Goal: Task Accomplishment & Management: Use online tool/utility

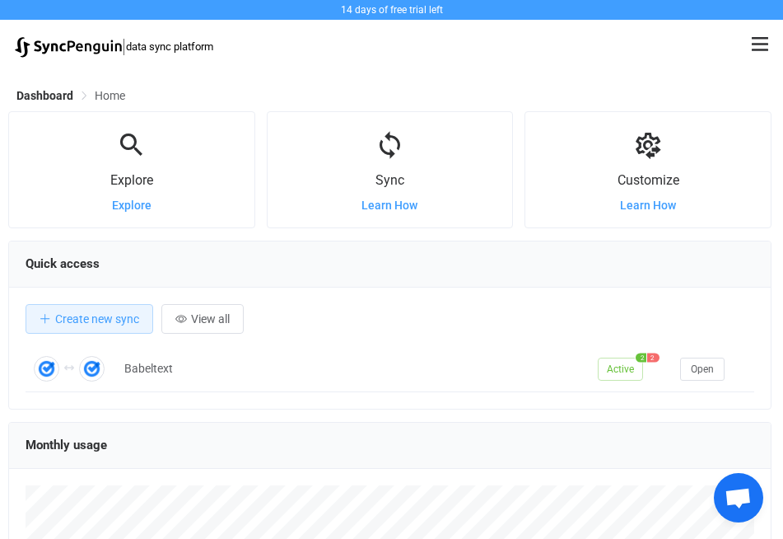
scroll to position [320, 764]
click at [392, 143] on icon at bounding box center [390, 145] width 30 height 30
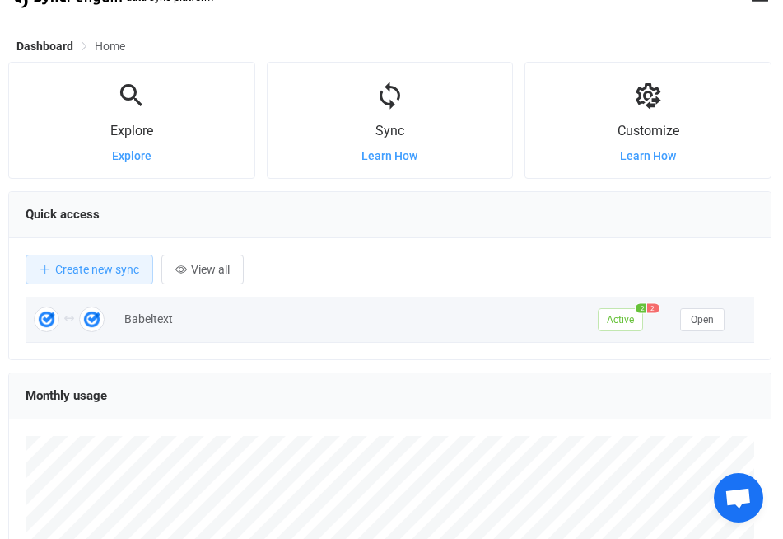
scroll to position [0, 0]
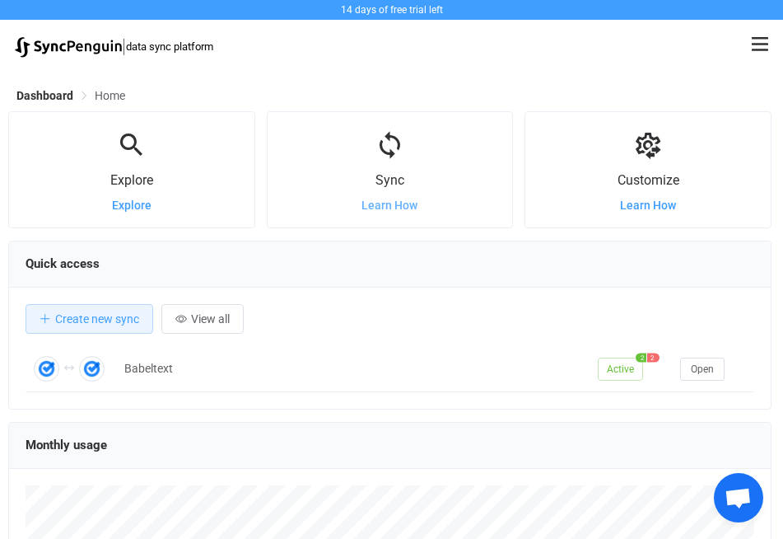
click at [379, 209] on span "Learn How" at bounding box center [390, 205] width 56 height 13
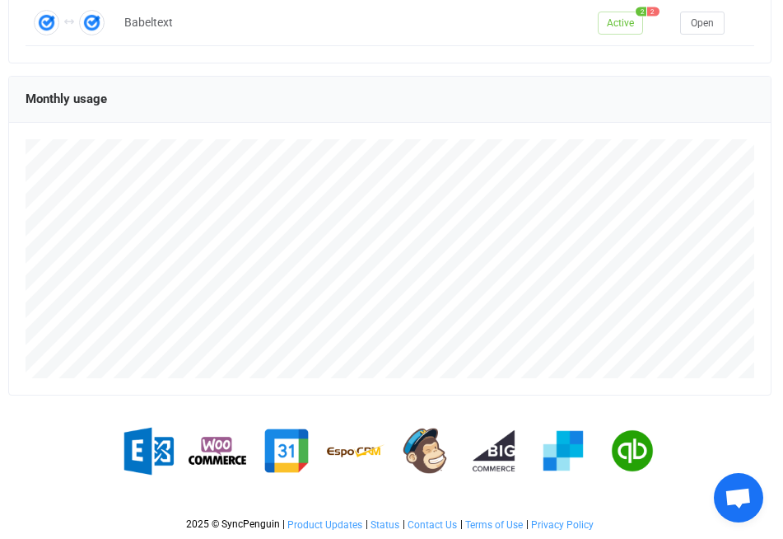
scroll to position [49, 0]
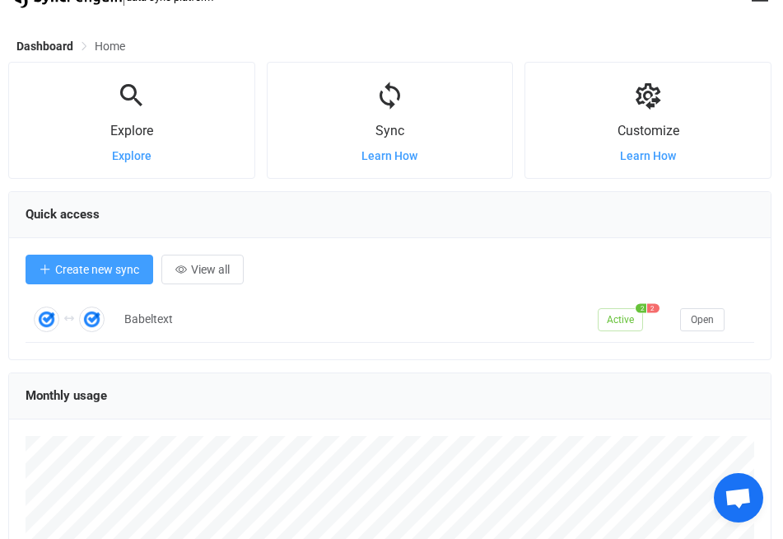
click at [119, 274] on span "Create new sync" at bounding box center [97, 269] width 84 height 13
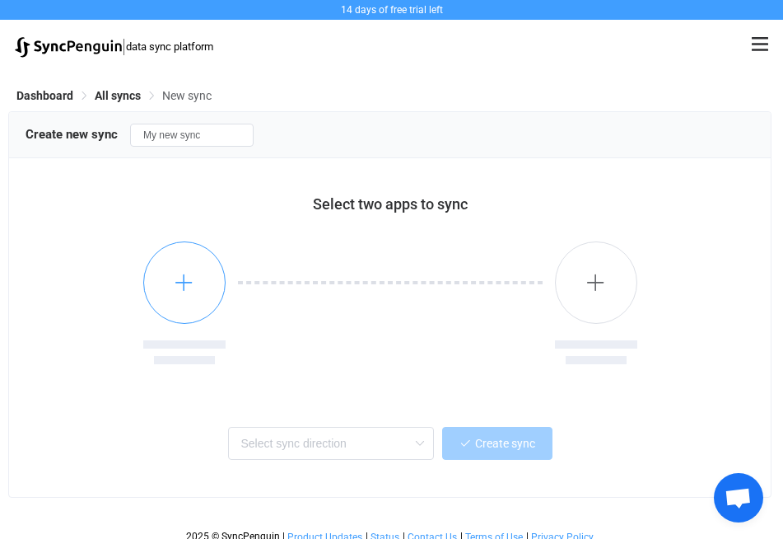
click at [150, 281] on button "button" at bounding box center [184, 282] width 82 height 82
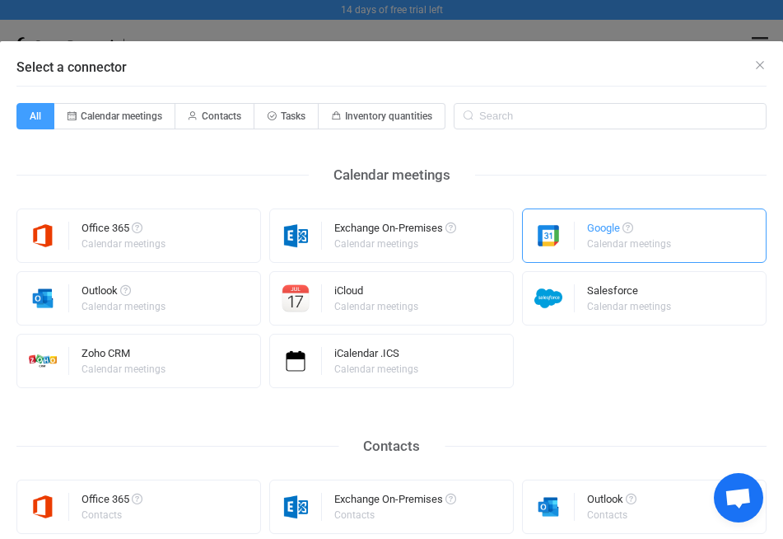
click at [614, 257] on div "Google Calendar meetings" at bounding box center [644, 235] width 245 height 54
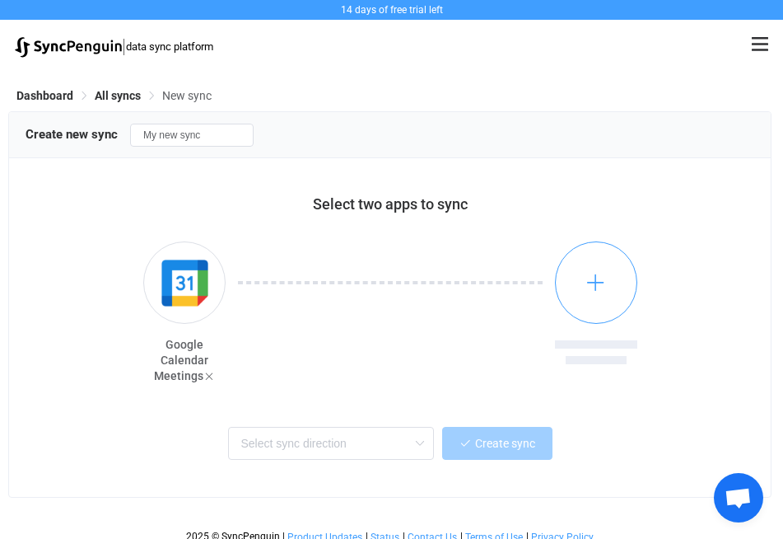
click at [593, 285] on icon "button" at bounding box center [596, 282] width 21 height 21
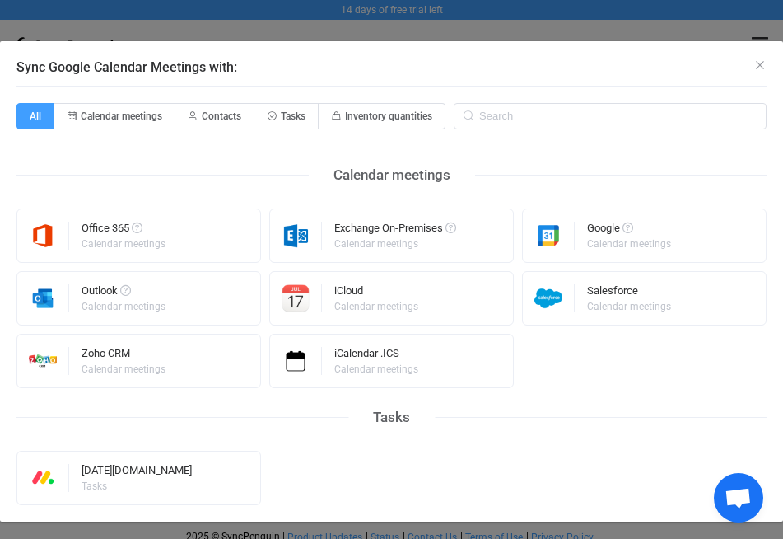
click at [756, 63] on div "Sync Google Calendar Meetings with:" at bounding box center [391, 63] width 783 height 44
click at [754, 64] on icon "Close" at bounding box center [760, 64] width 13 height 13
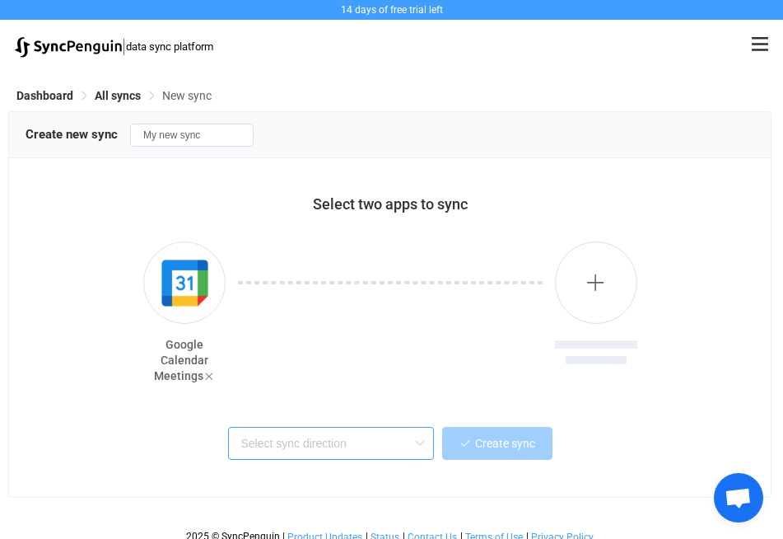
click at [316, 454] on input "text" at bounding box center [331, 443] width 206 height 33
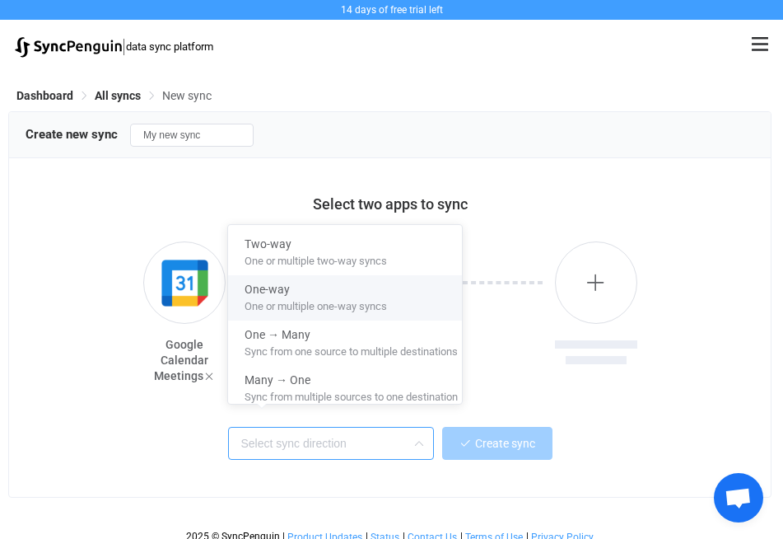
click at [304, 303] on span "One or multiple one-way syncs" at bounding box center [316, 303] width 142 height 18
type input "One-way"
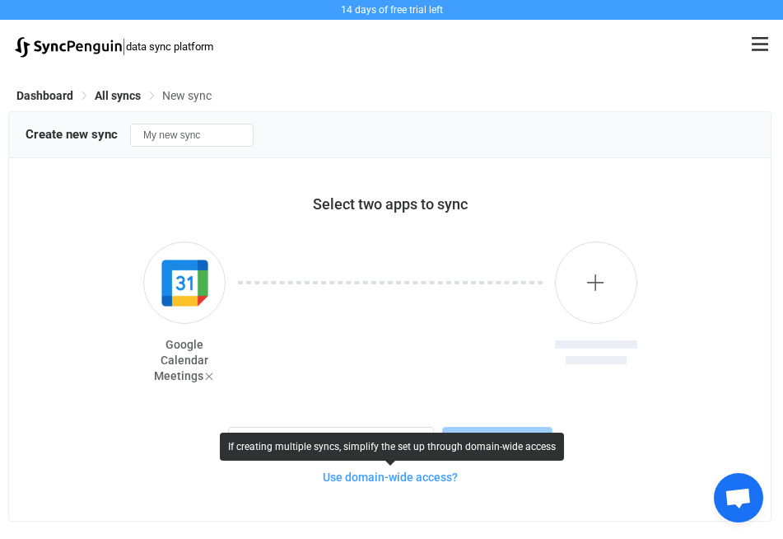
click at [370, 481] on span "Use domain-wide access?" at bounding box center [390, 476] width 135 height 13
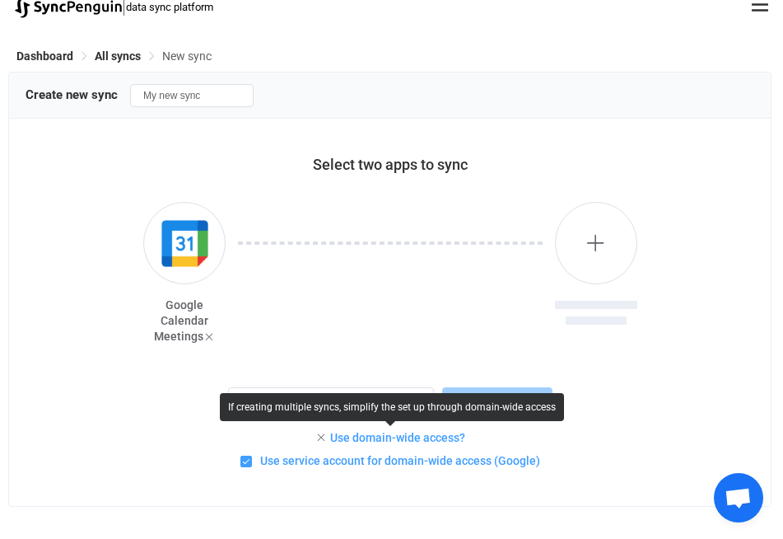
scroll to position [61, 0]
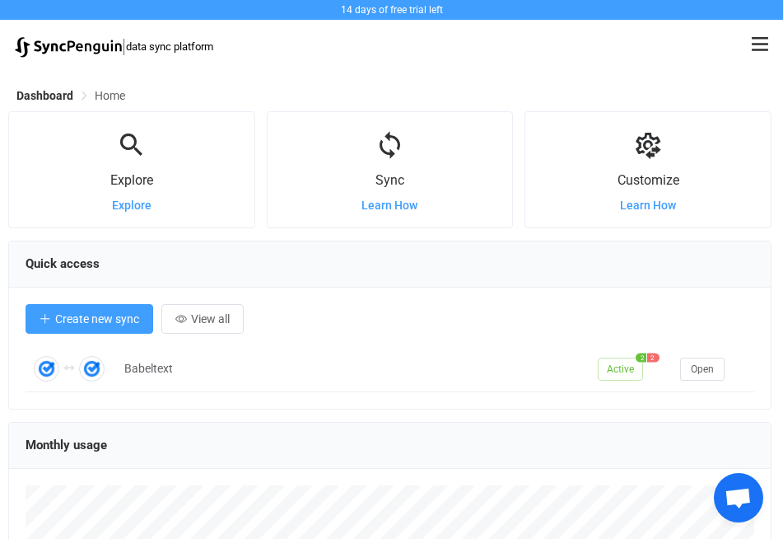
click at [91, 325] on span "Create new sync" at bounding box center [97, 318] width 84 height 13
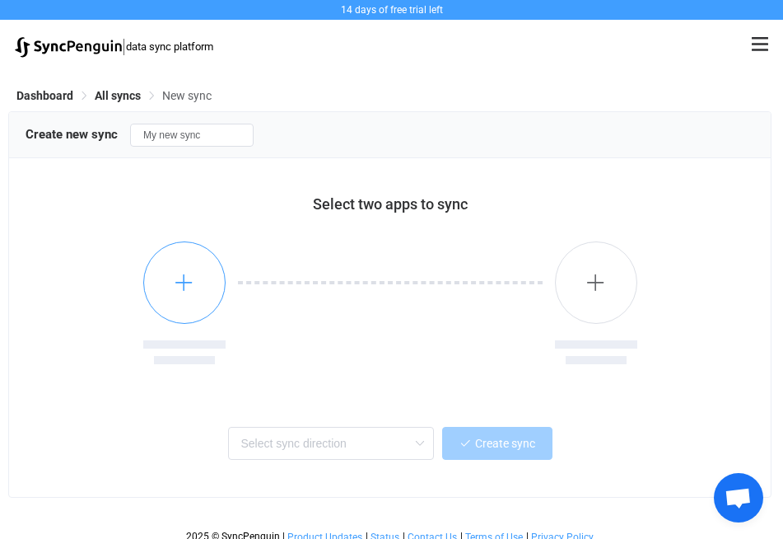
click at [183, 298] on button "button" at bounding box center [184, 282] width 82 height 82
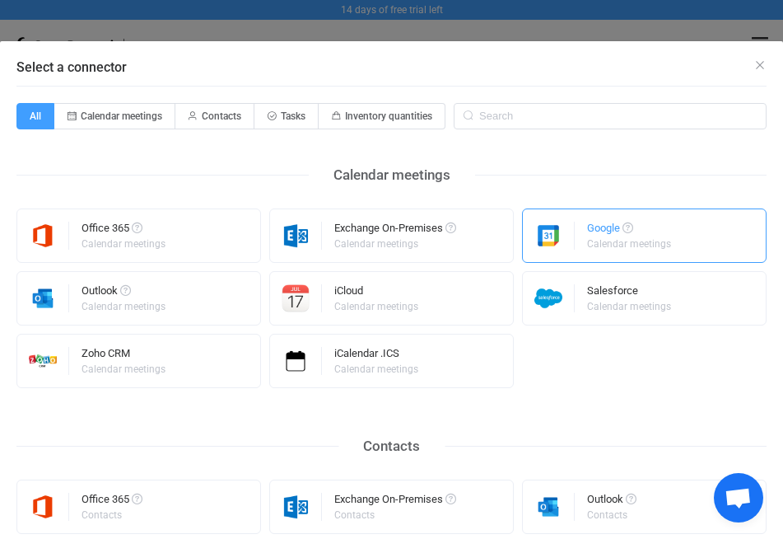
click at [562, 249] on img "Select a connector" at bounding box center [549, 236] width 52 height 28
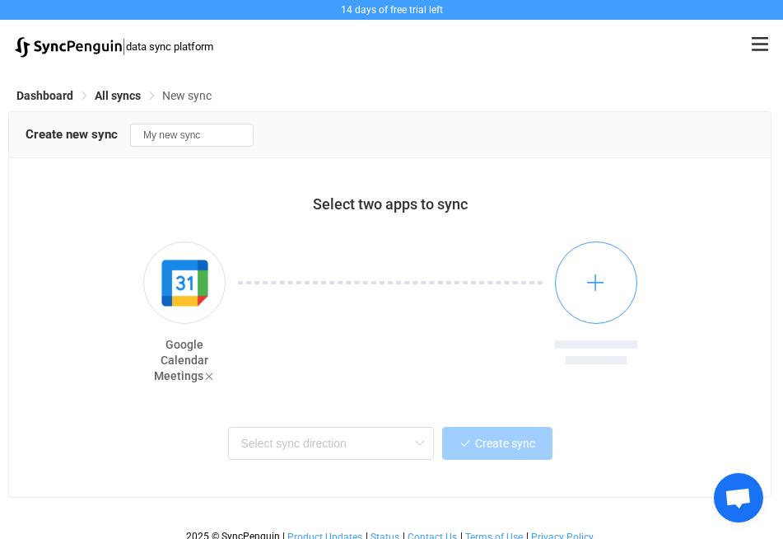
click at [577, 288] on button "button" at bounding box center [596, 282] width 82 height 82
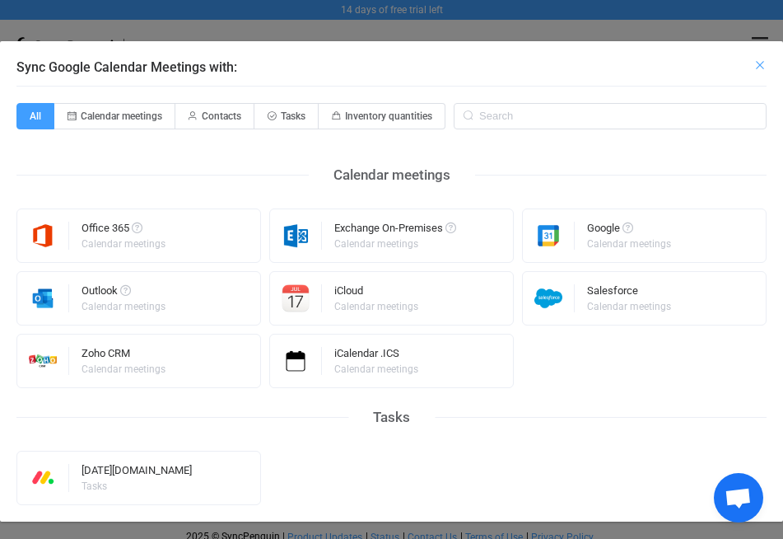
click at [754, 66] on icon "Close" at bounding box center [760, 64] width 13 height 13
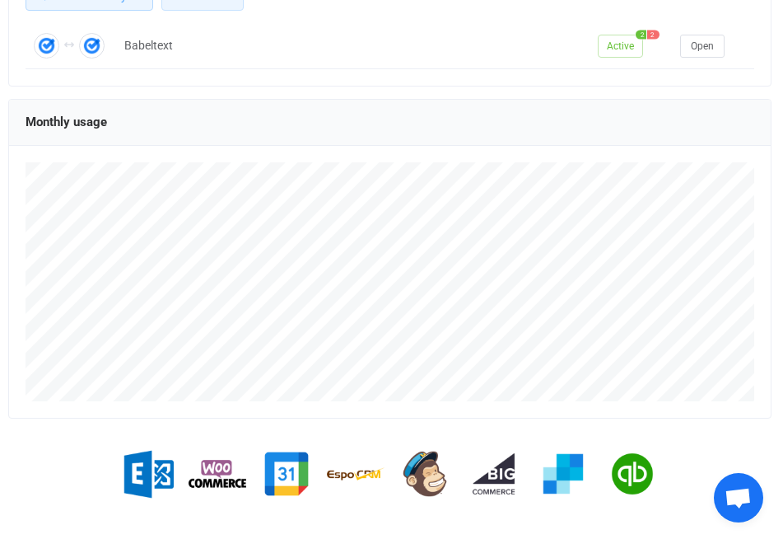
scroll to position [346, 0]
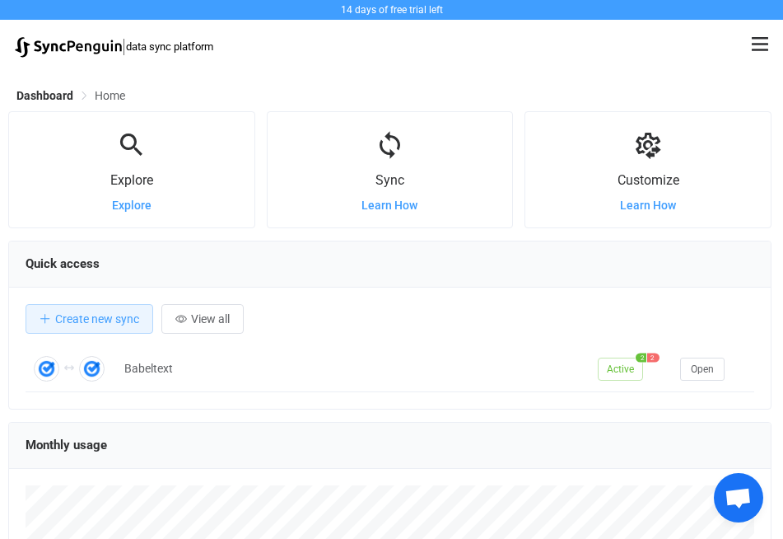
click at [80, 51] on img at bounding box center [68, 47] width 107 height 21
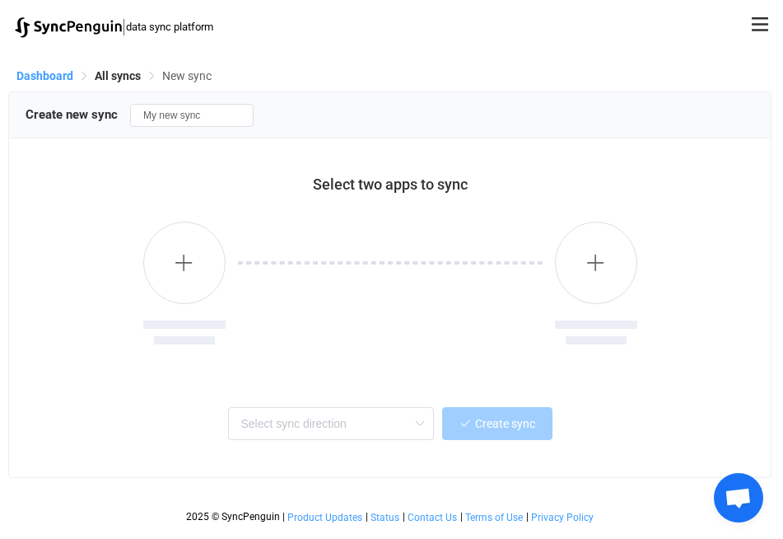
click at [57, 80] on span "Dashboard" at bounding box center [44, 75] width 57 height 13
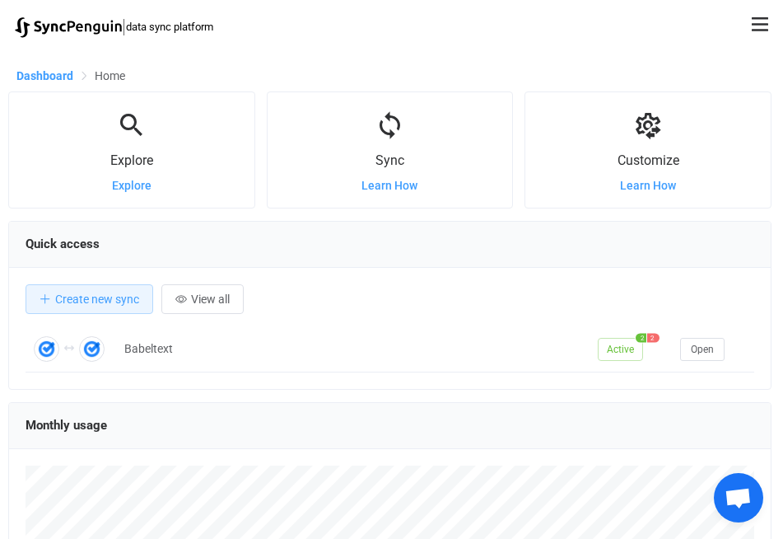
scroll to position [320, 764]
click at [207, 288] on button "View all" at bounding box center [202, 299] width 82 height 30
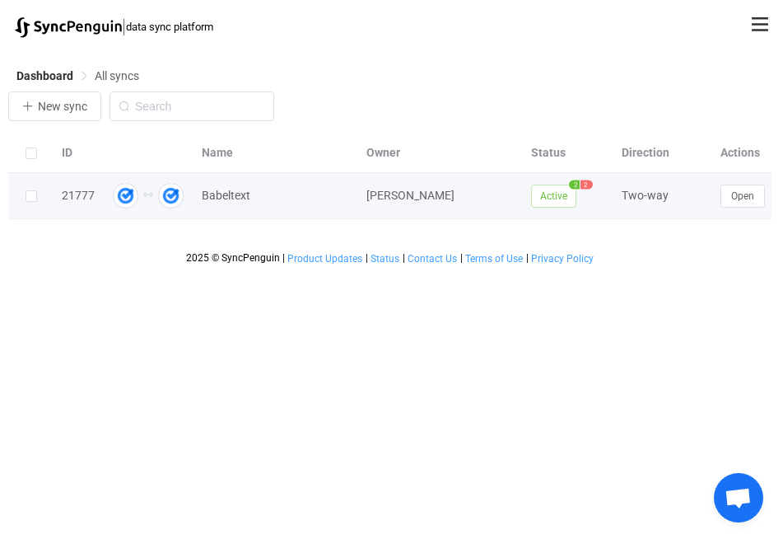
click at [68, 203] on div "21777" at bounding box center [78, 195] width 49 height 19
click at [126, 197] on img at bounding box center [126, 196] width 26 height 26
click at [726, 199] on button "Open" at bounding box center [743, 196] width 44 height 23
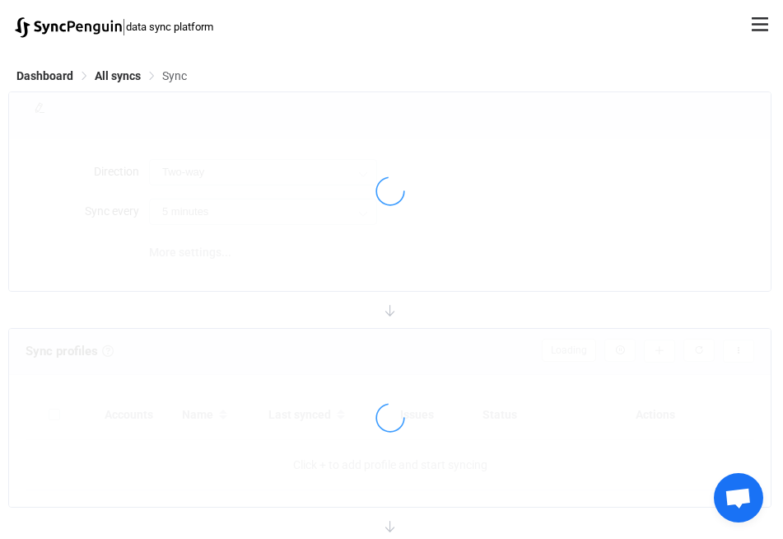
type input "10 minutes"
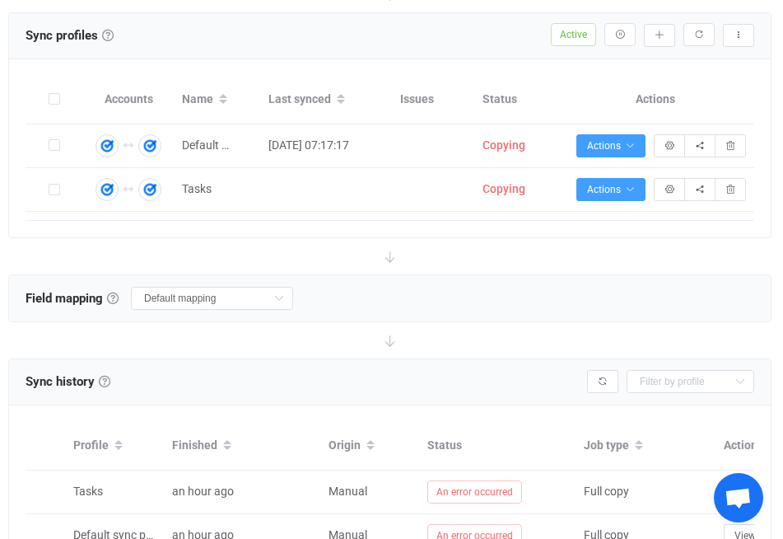
scroll to position [198, 0]
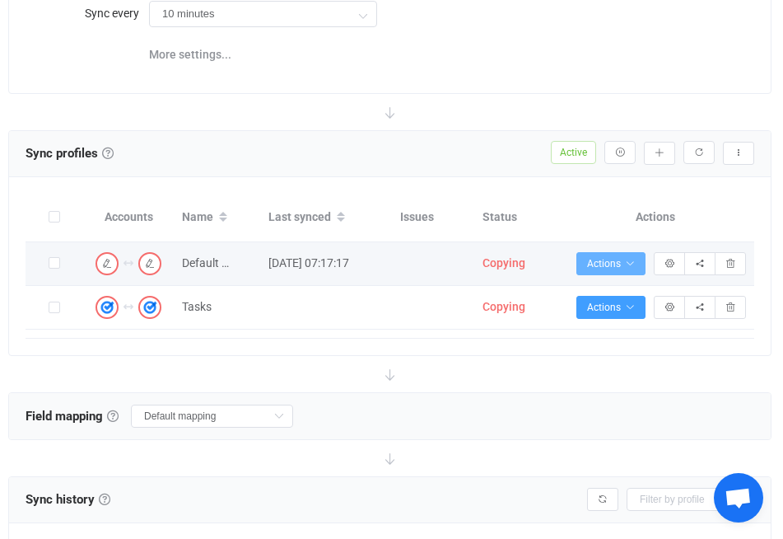
click at [628, 260] on icon "button" at bounding box center [630, 264] width 10 height 10
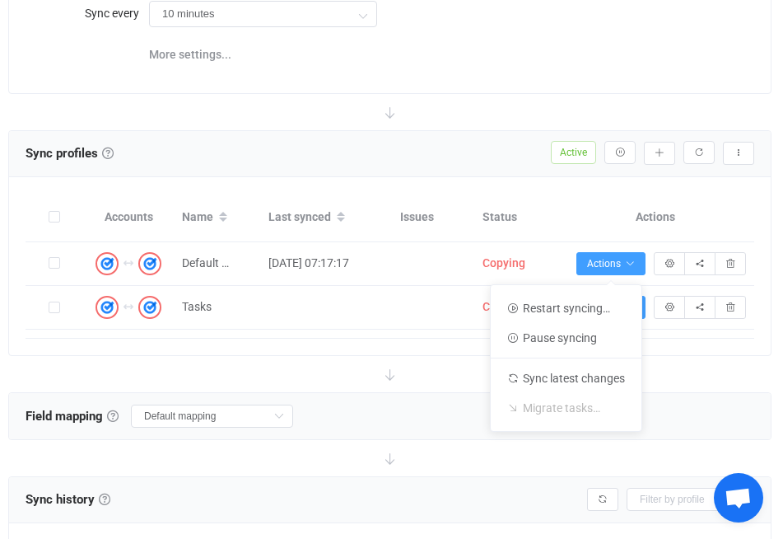
click at [694, 368] on div at bounding box center [390, 374] width 764 height 36
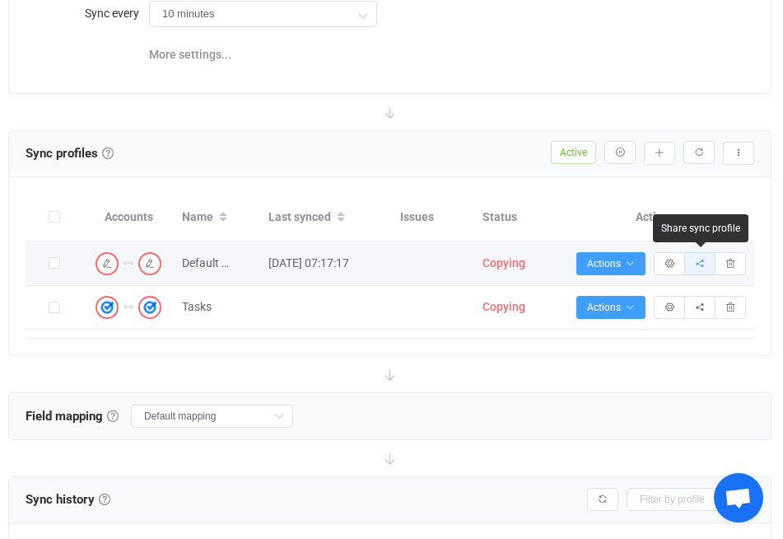
click at [696, 273] on button "button" at bounding box center [699, 263] width 31 height 23
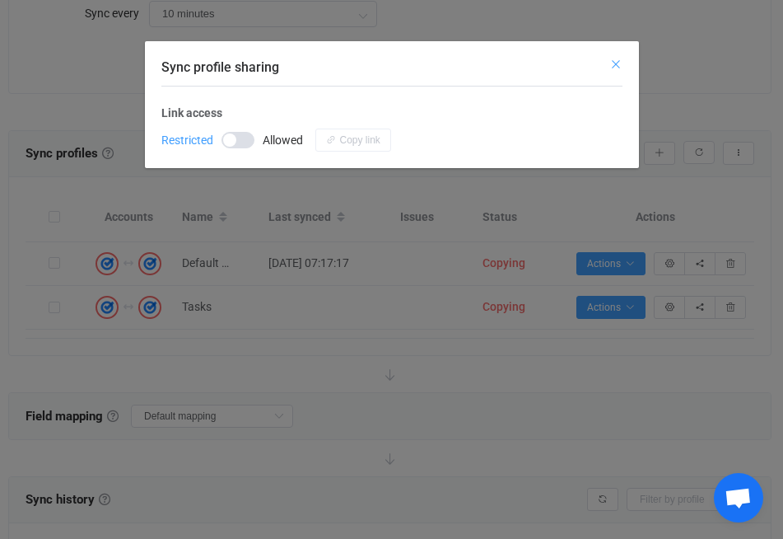
click at [610, 63] on icon "Close" at bounding box center [616, 64] width 13 height 13
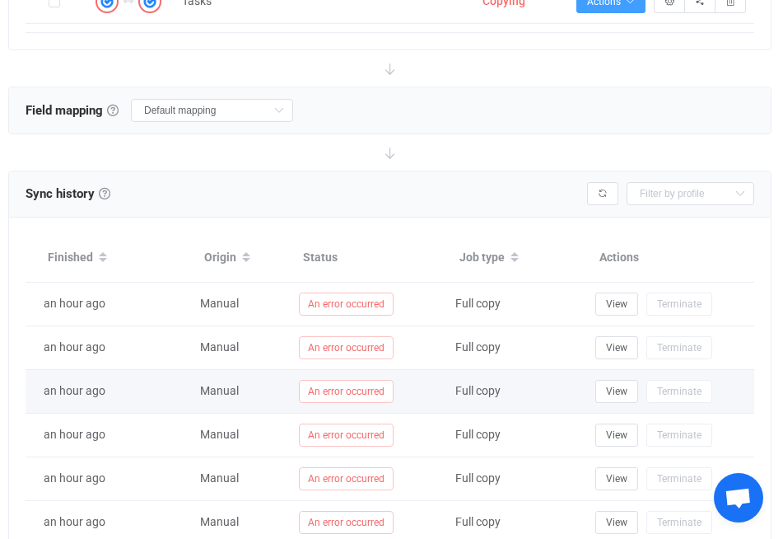
scroll to position [0, 130]
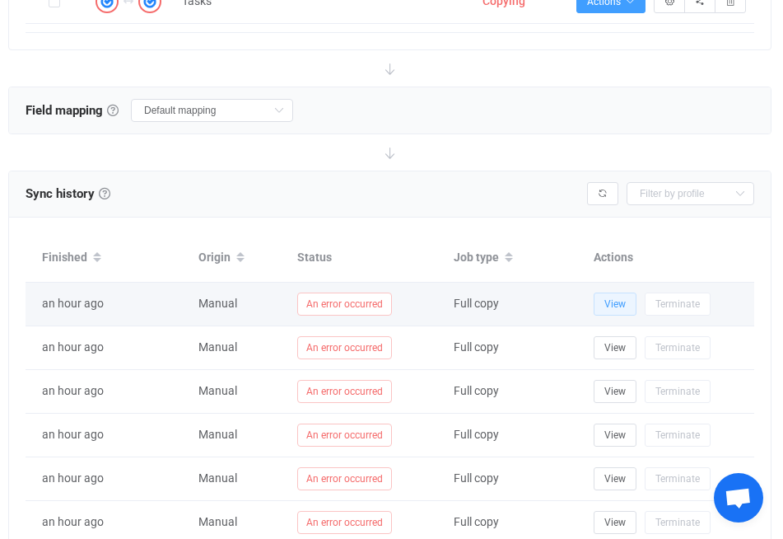
click at [614, 306] on span "View" at bounding box center [615, 304] width 21 height 12
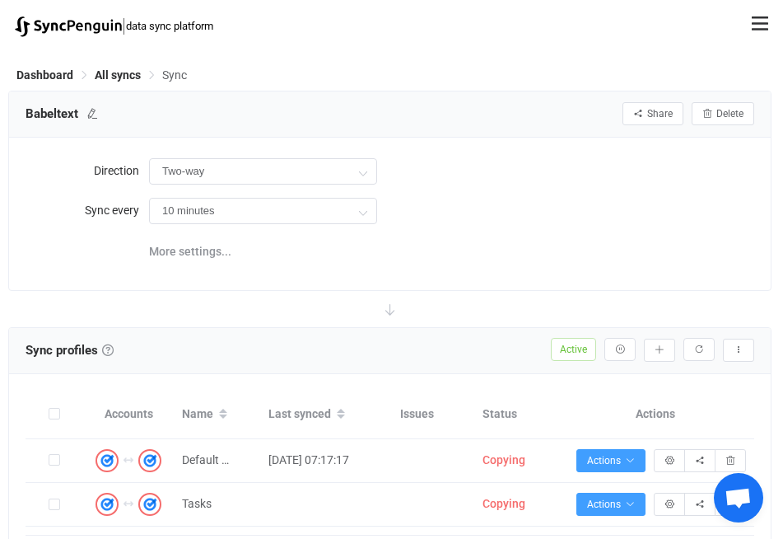
scroll to position [0, 0]
click at [49, 76] on span "Dashboard" at bounding box center [44, 75] width 57 height 13
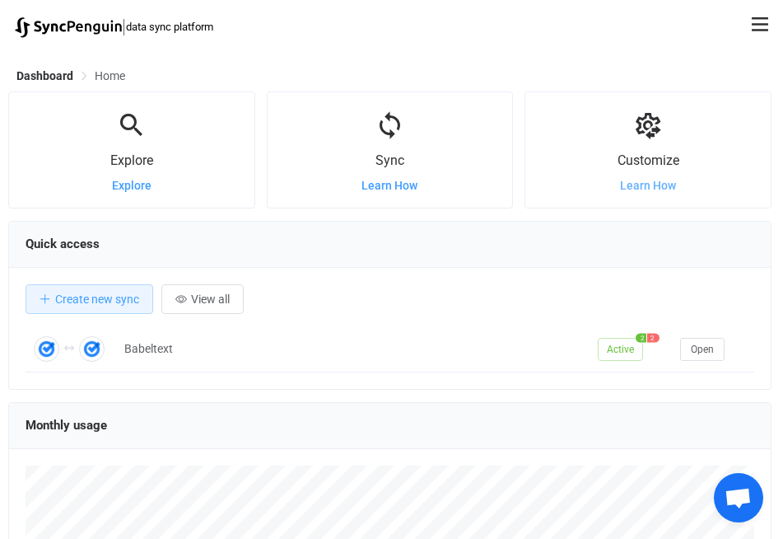
click at [633, 189] on span "Learn How" at bounding box center [648, 185] width 56 height 13
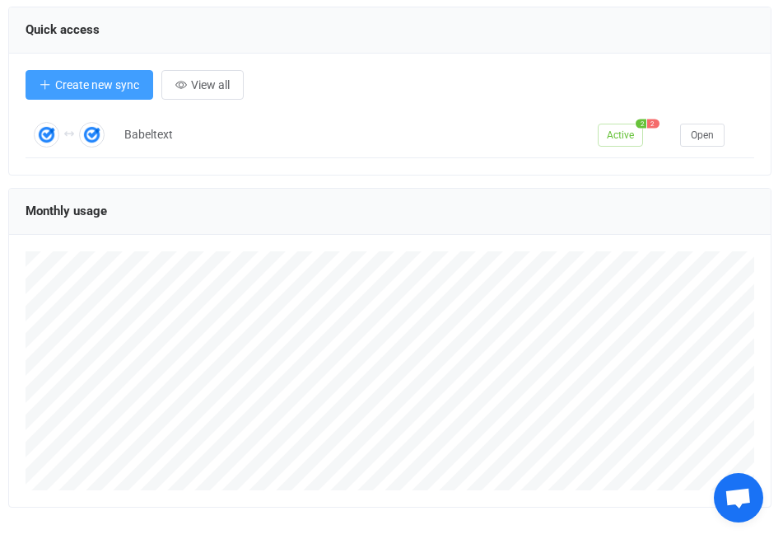
scroll to position [30, 0]
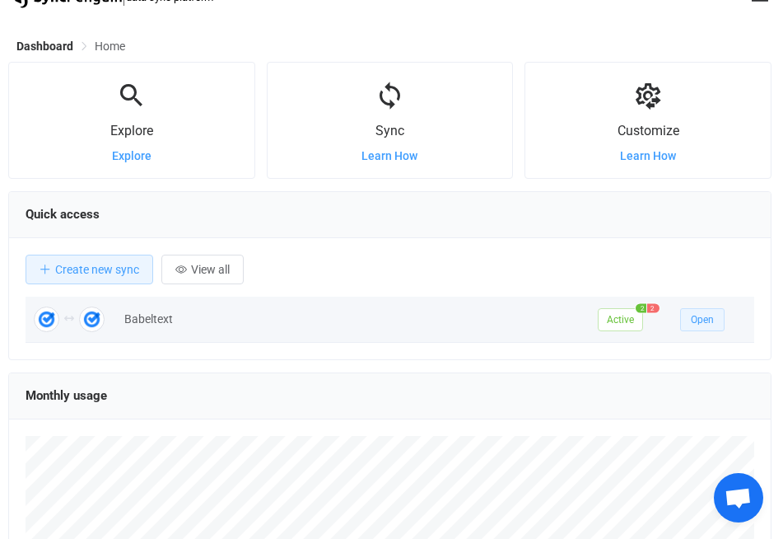
click at [682, 320] on button "Open" at bounding box center [702, 319] width 44 height 23
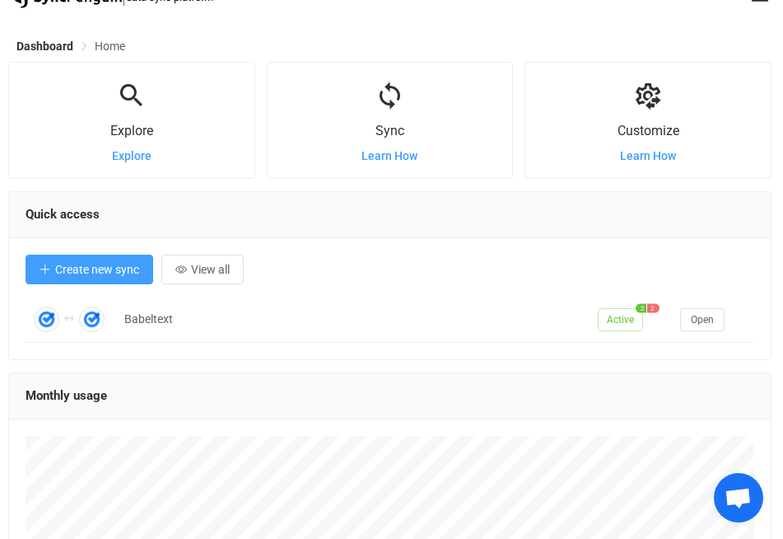
click at [116, 280] on button "Create new sync" at bounding box center [90, 270] width 128 height 30
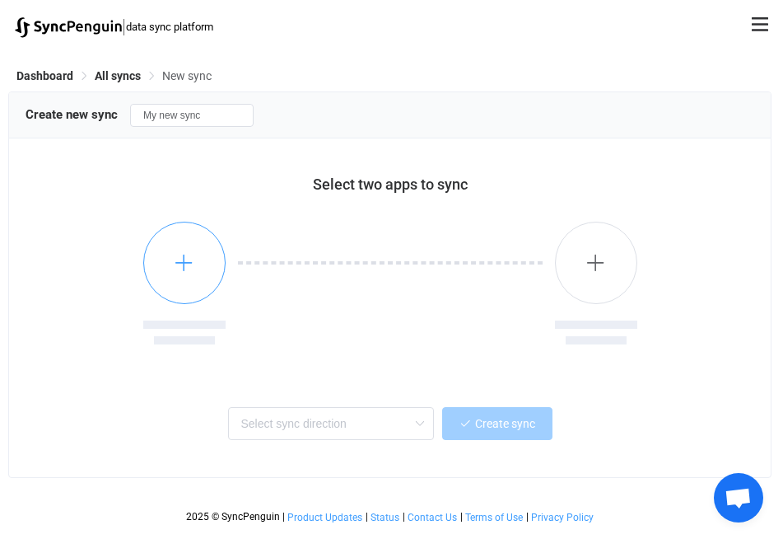
click at [160, 269] on button "button" at bounding box center [184, 263] width 82 height 82
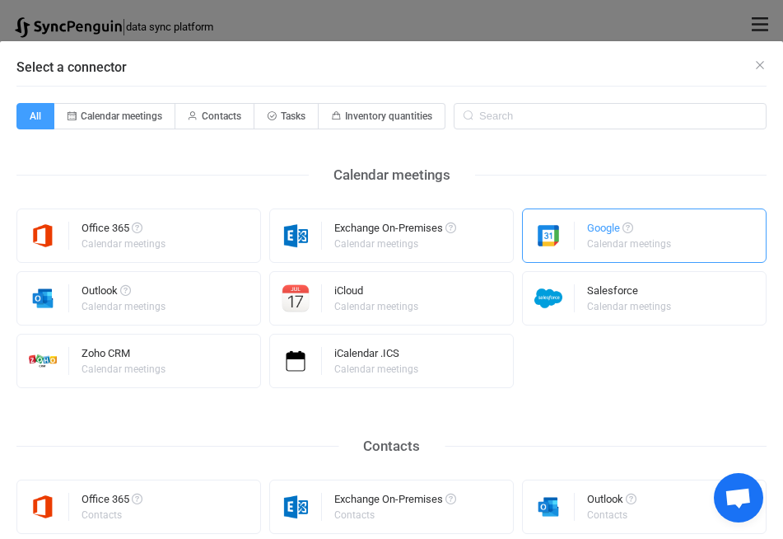
click at [628, 246] on div "Calendar meetings" at bounding box center [629, 244] width 84 height 10
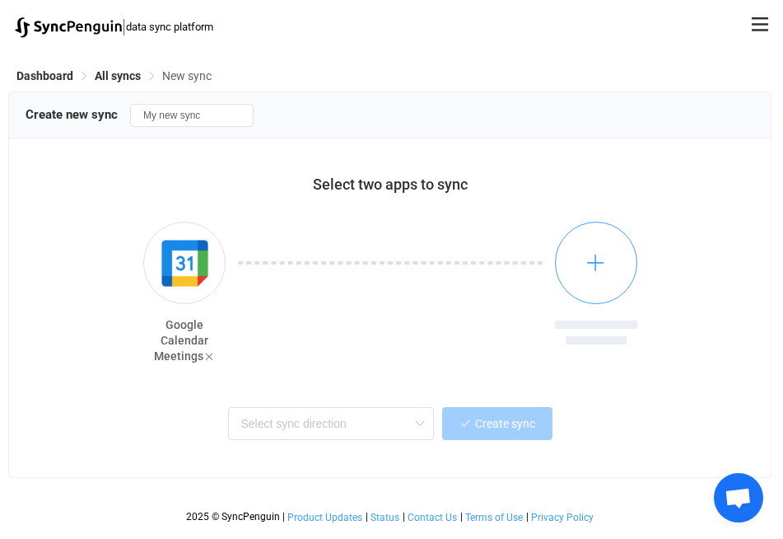
click at [596, 261] on icon "button" at bounding box center [596, 262] width 21 height 21
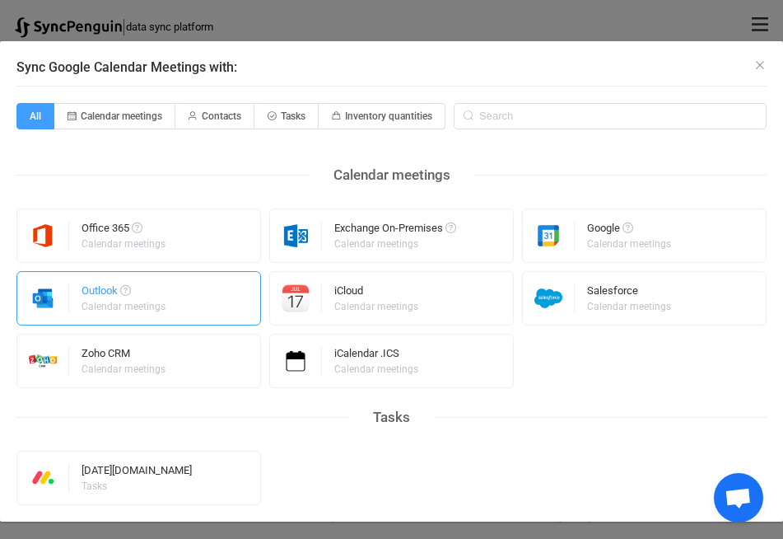
click at [142, 293] on div "Outlook" at bounding box center [125, 293] width 86 height 16
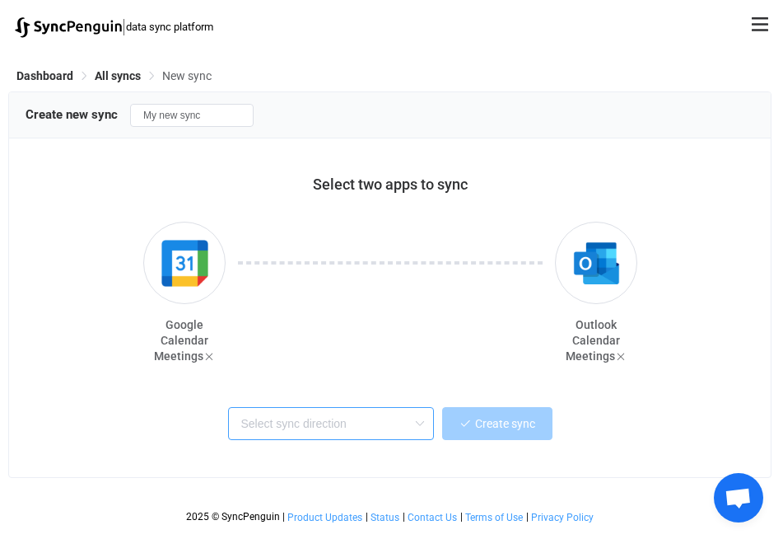
click at [362, 423] on input "text" at bounding box center [331, 423] width 206 height 33
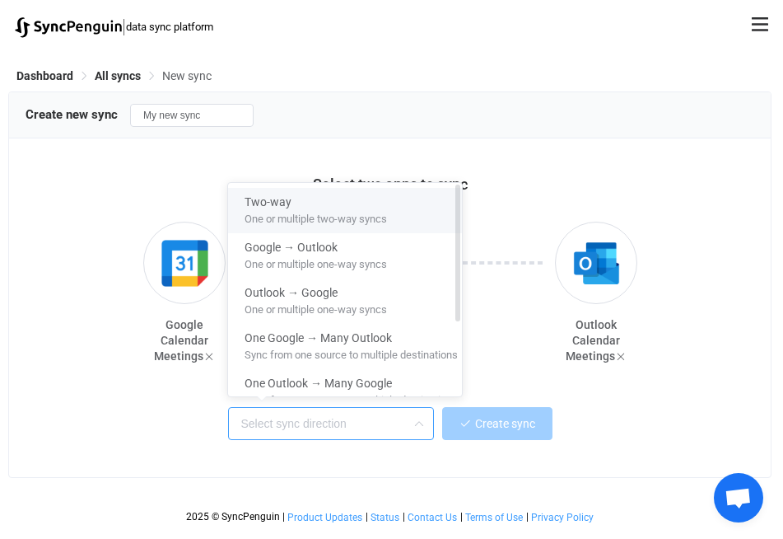
click at [291, 217] on span "One or multiple two-way syncs" at bounding box center [316, 216] width 142 height 18
type input "Two-way"
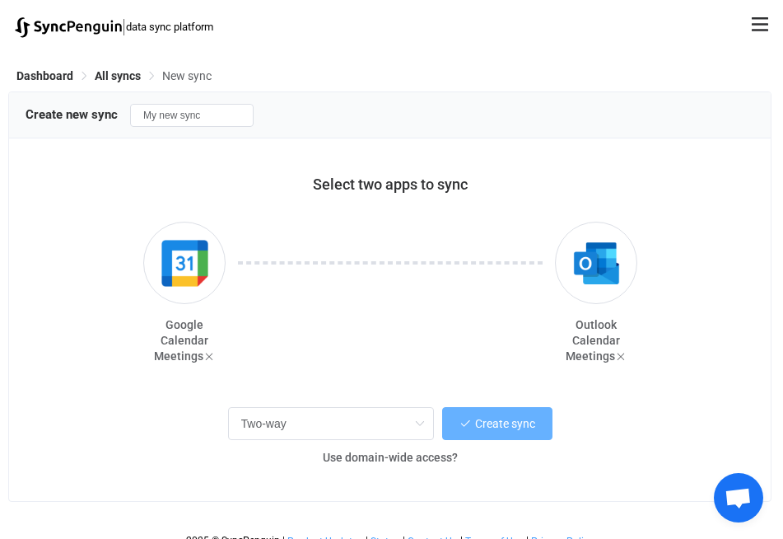
click at [479, 424] on span "Create sync" at bounding box center [505, 423] width 60 height 13
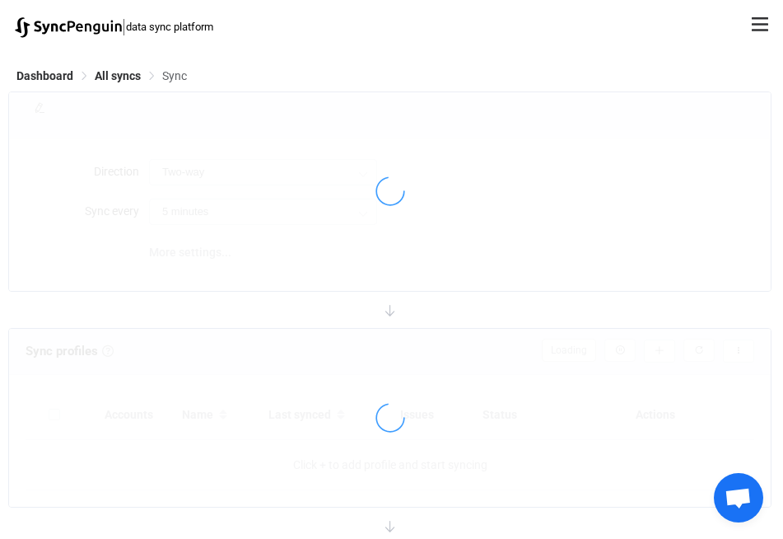
type input "10 minutes"
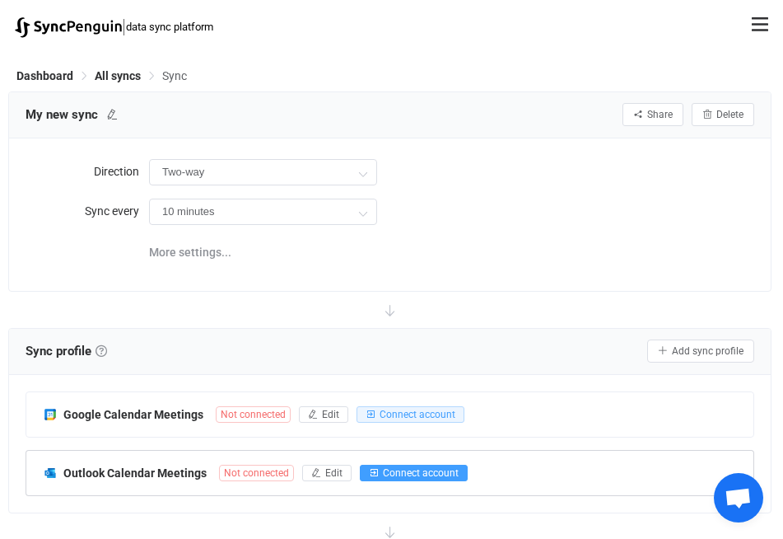
scroll to position [99, 0]
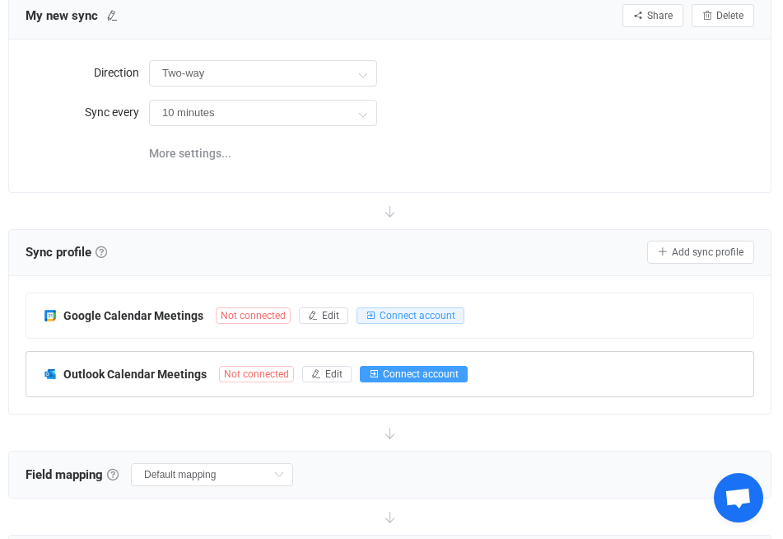
click at [403, 372] on span "Connect account" at bounding box center [421, 374] width 76 height 12
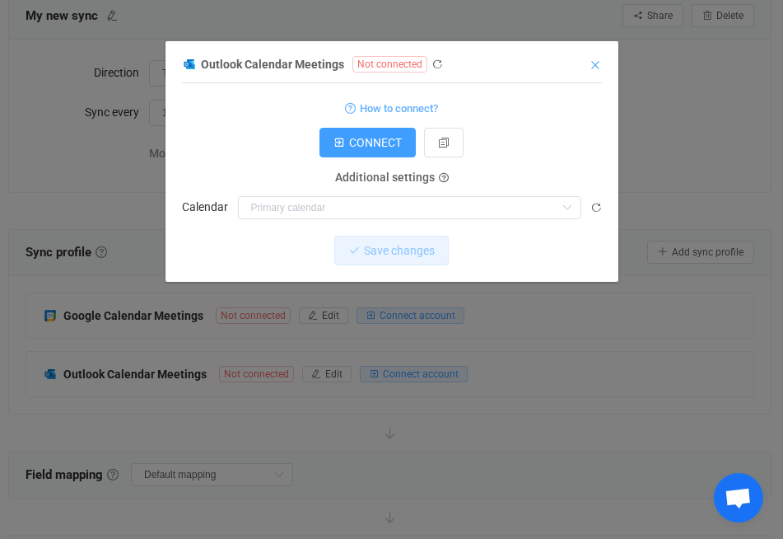
click at [598, 69] on icon "Close" at bounding box center [595, 64] width 13 height 13
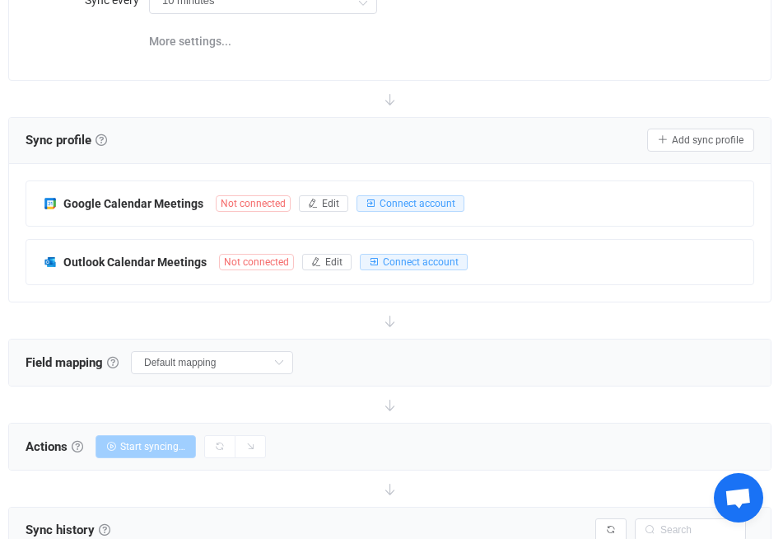
scroll to position [198, 0]
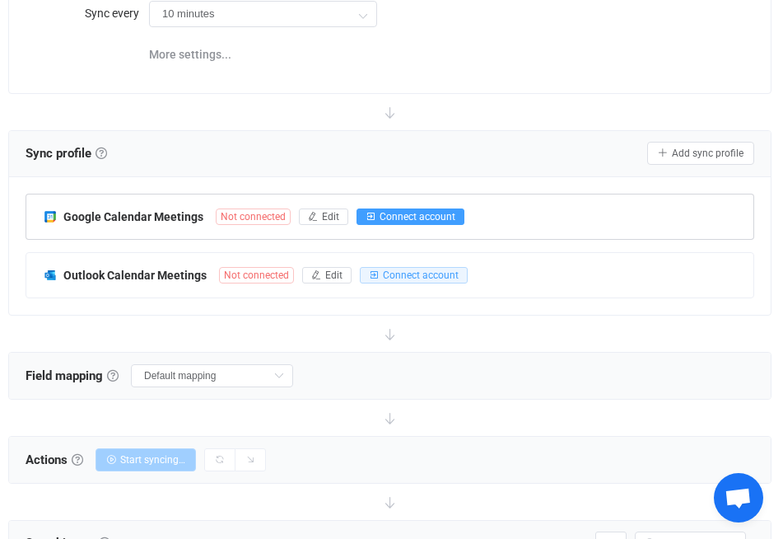
click at [438, 213] on span "Connect account" at bounding box center [418, 217] width 76 height 12
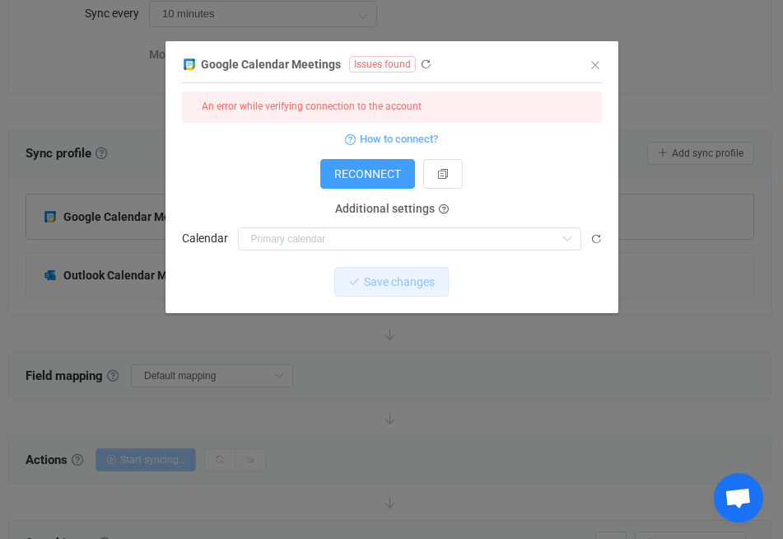
click at [591, 56] on div "Google Calendar Meetings Issues found 1 { { "accessToken": "***", "refreshToken…" at bounding box center [392, 183] width 420 height 259
click at [593, 66] on icon "Close" at bounding box center [595, 64] width 13 height 13
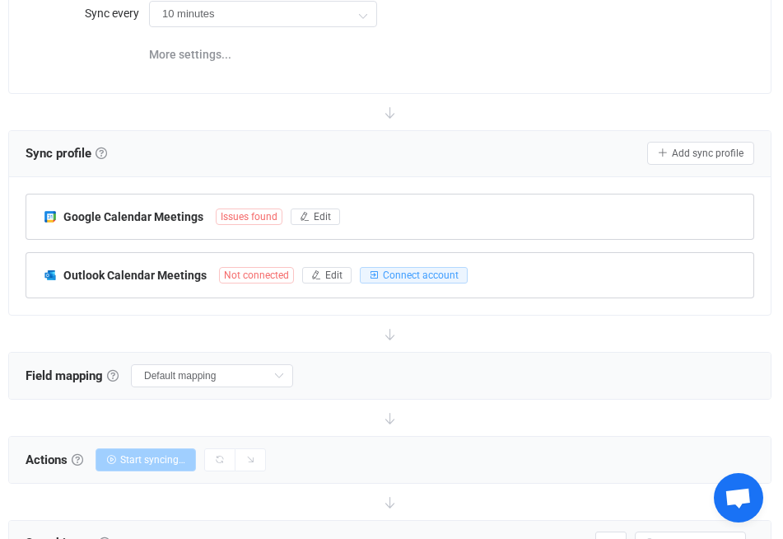
scroll to position [0, 0]
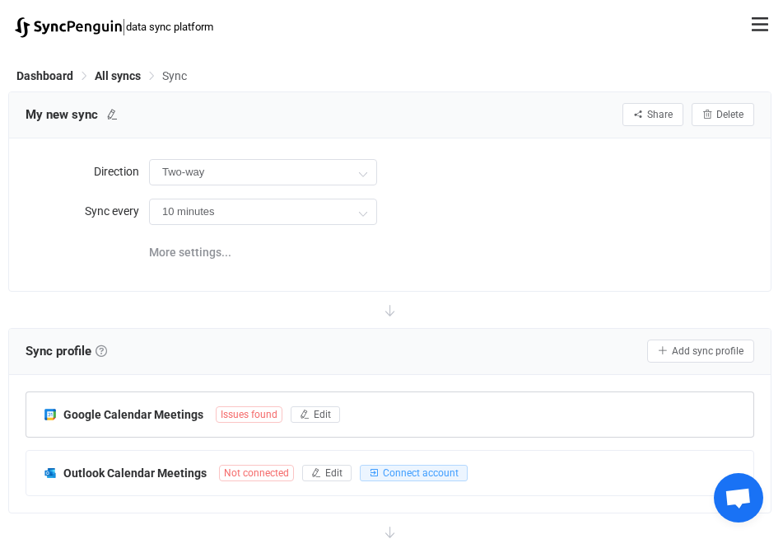
click at [735, 100] on div "My new sync Share Sync sharing Delete" at bounding box center [390, 115] width 762 height 46
click at [716, 122] on button "Delete" at bounding box center [723, 114] width 63 height 23
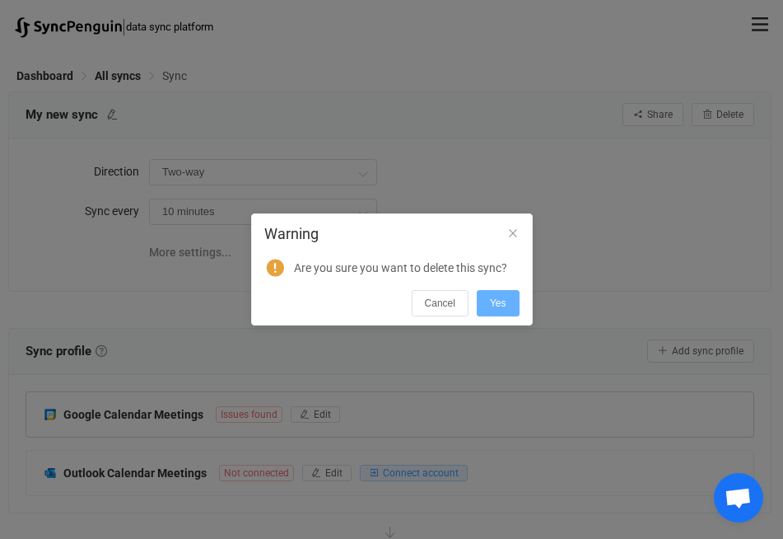
click at [498, 306] on span "Yes" at bounding box center [498, 303] width 16 height 12
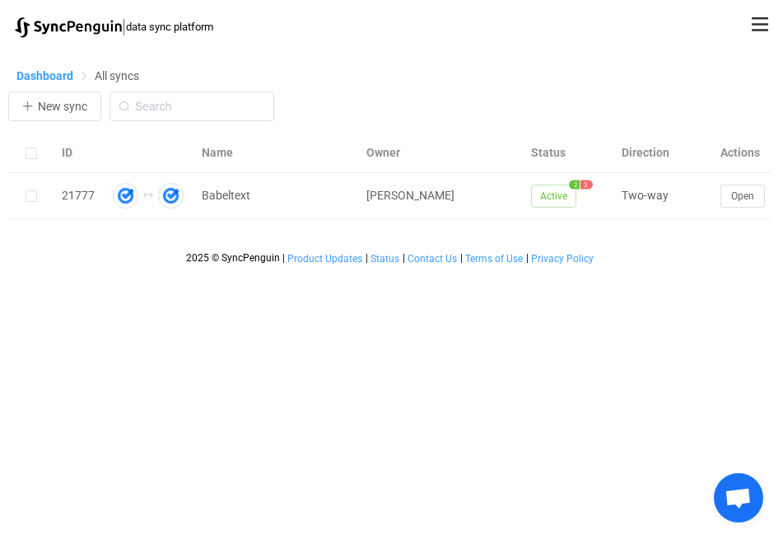
click at [40, 77] on span "Dashboard" at bounding box center [44, 75] width 57 height 13
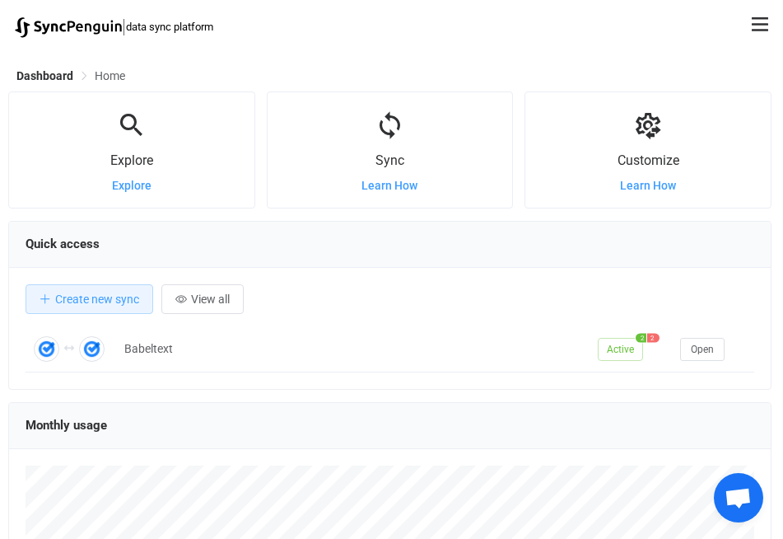
scroll to position [320, 764]
click at [79, 301] on span "Create new sync" at bounding box center [97, 298] width 84 height 13
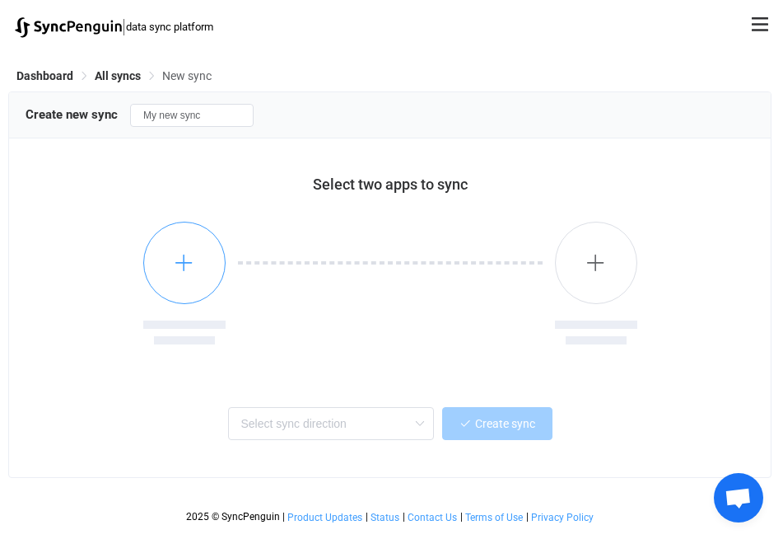
click at [199, 273] on button "button" at bounding box center [184, 263] width 82 height 82
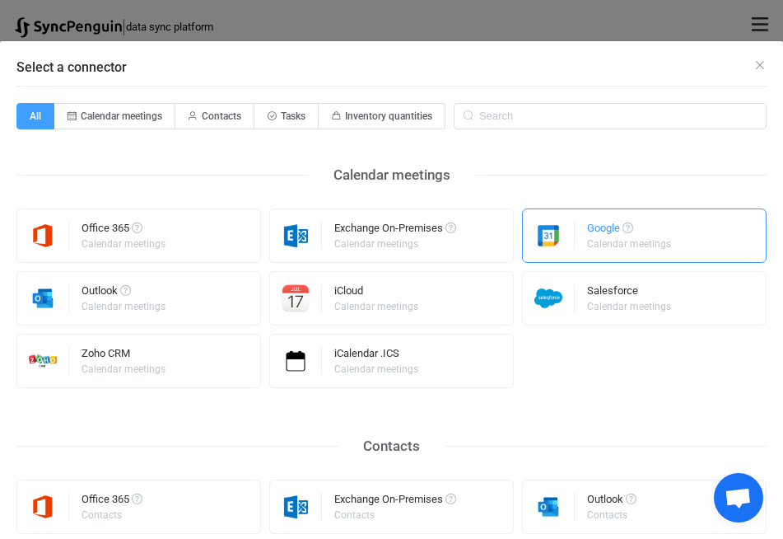
click at [587, 245] on div "Calendar meetings" at bounding box center [629, 244] width 84 height 10
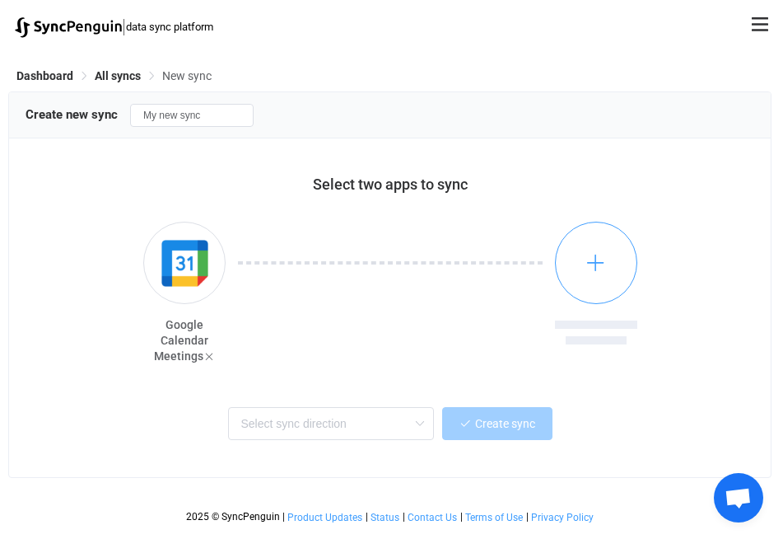
click at [593, 262] on icon "button" at bounding box center [596, 262] width 21 height 21
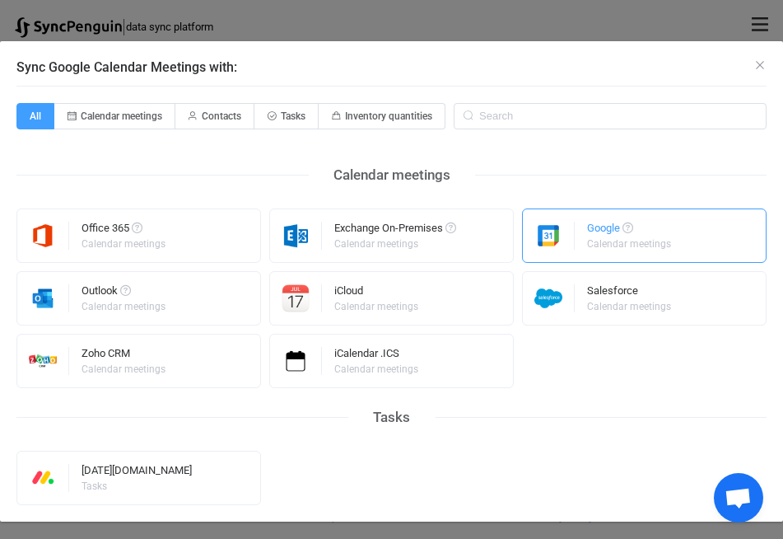
click at [587, 232] on div "Google" at bounding box center [630, 230] width 86 height 16
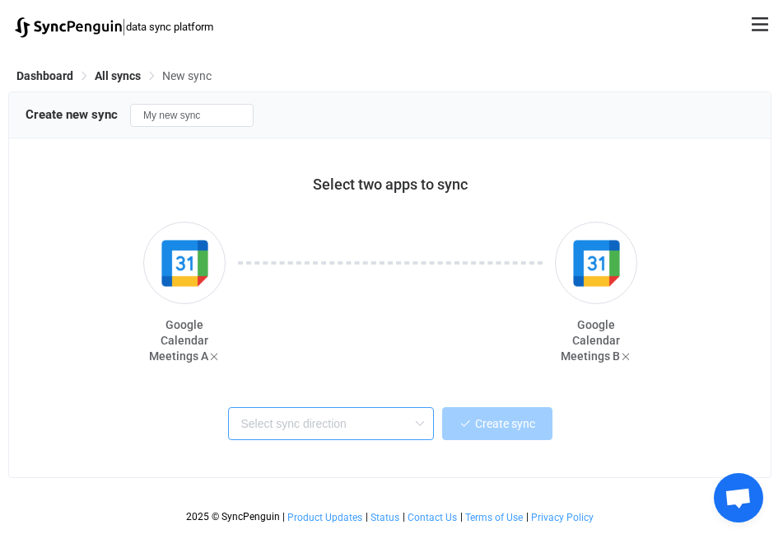
click at [343, 425] on input "text" at bounding box center [331, 423] width 206 height 33
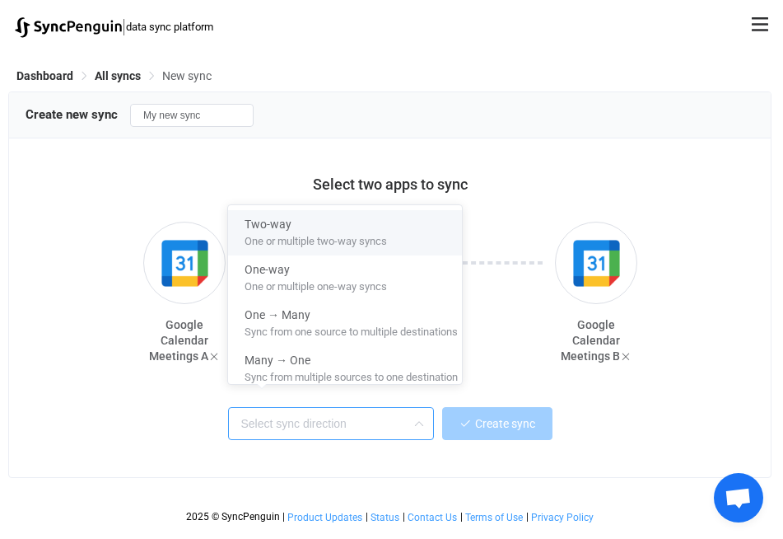
click at [308, 238] on span "One or multiple two-way syncs" at bounding box center [316, 238] width 142 height 18
type input "Two-way"
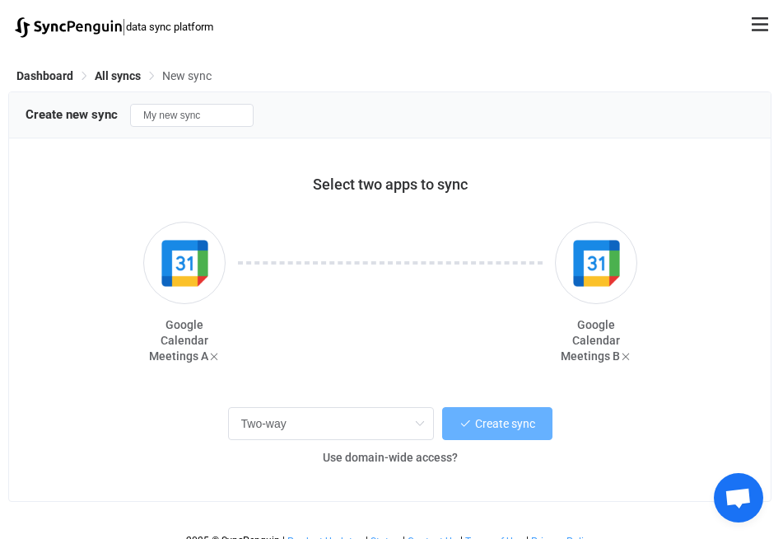
click at [483, 424] on span "Create sync" at bounding box center [505, 423] width 60 height 13
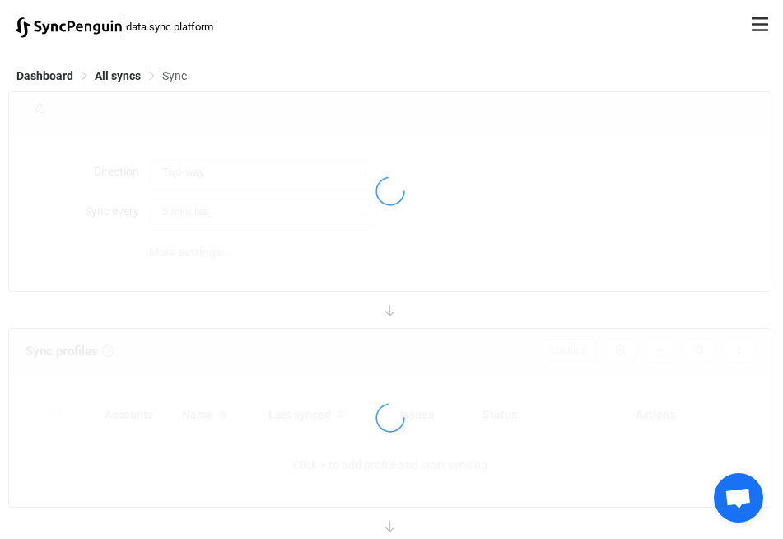
type input "10 minutes"
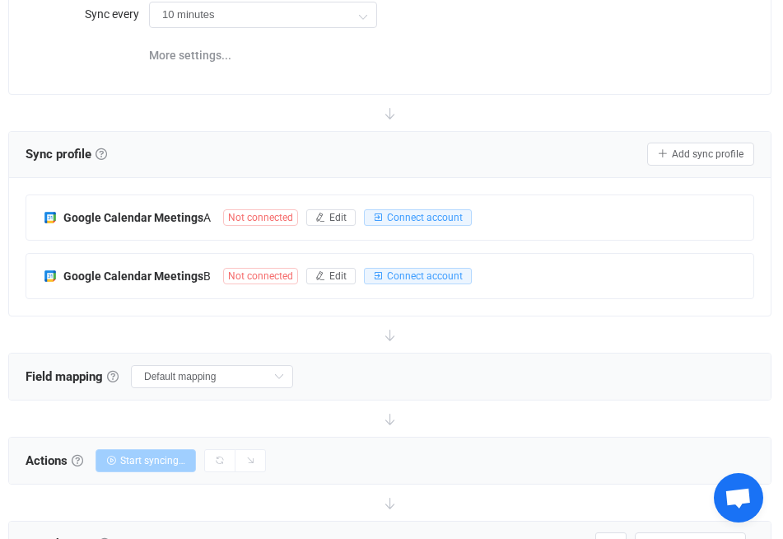
scroll to position [198, 0]
click at [439, 222] on button "Connect account" at bounding box center [418, 216] width 108 height 16
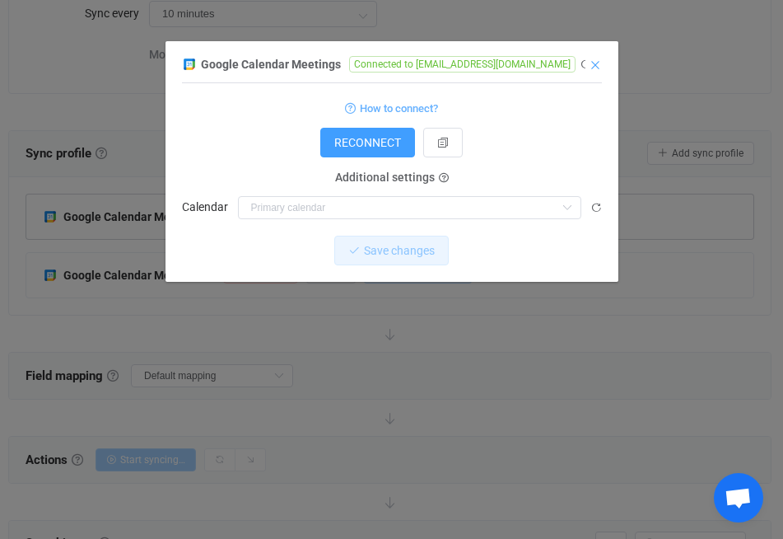
click at [597, 59] on icon "Close" at bounding box center [595, 64] width 13 height 13
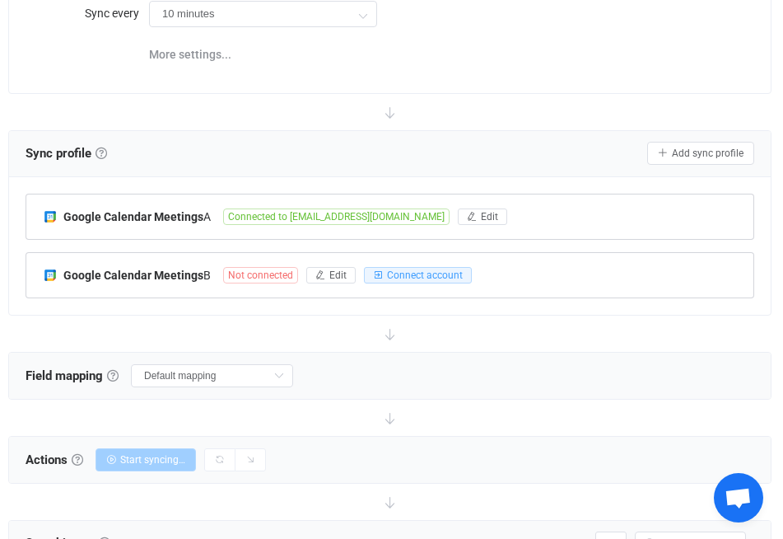
scroll to position [297, 0]
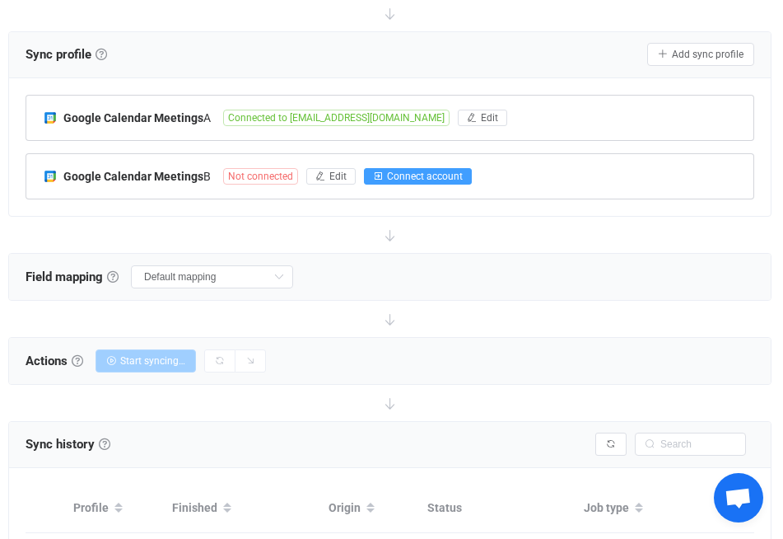
click at [401, 175] on span "Connect account" at bounding box center [425, 177] width 76 height 12
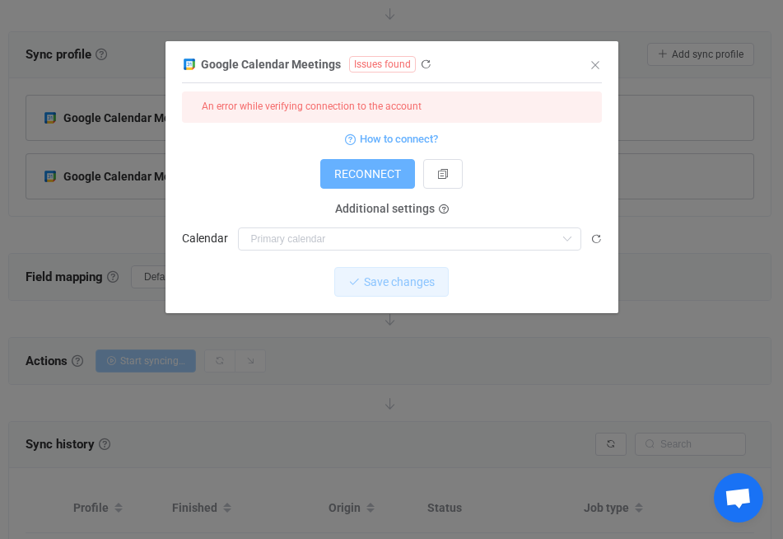
click at [382, 182] on button "RECONNECT" at bounding box center [367, 174] width 95 height 30
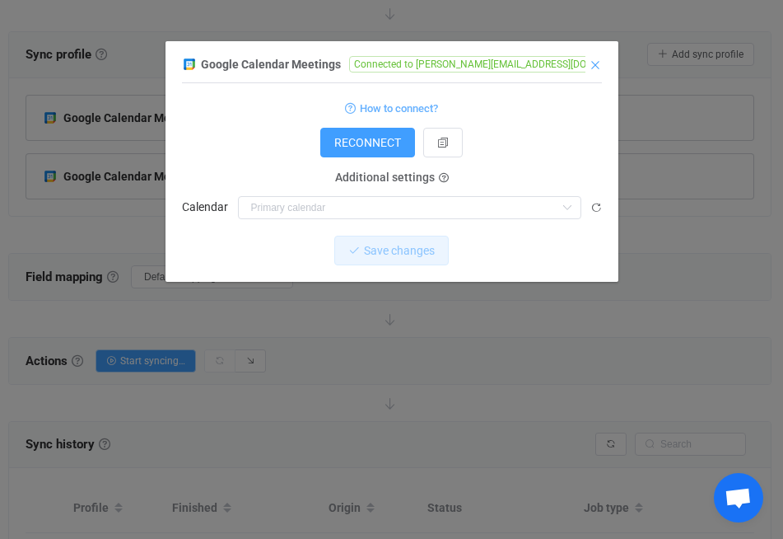
click at [591, 60] on icon "Close" at bounding box center [595, 64] width 13 height 13
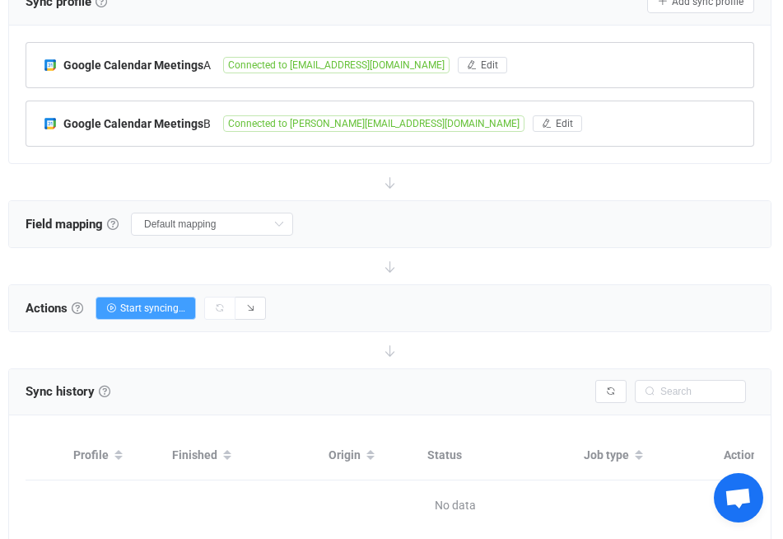
scroll to position [435, 0]
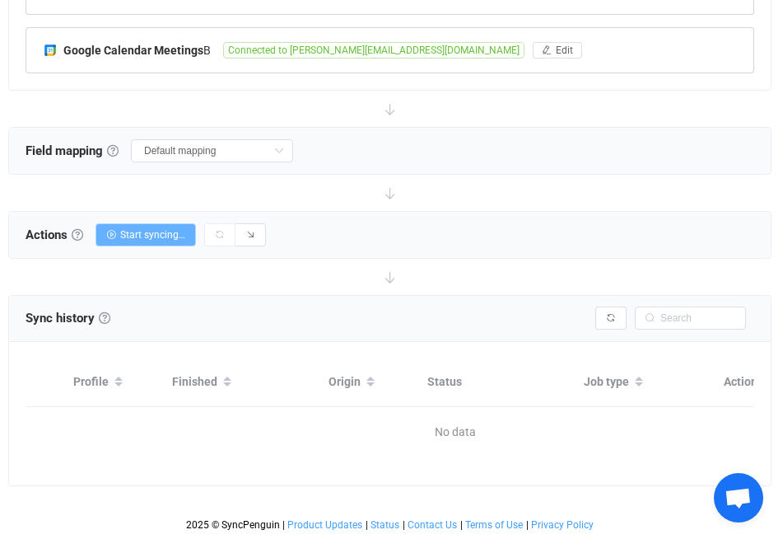
click at [164, 229] on span "Start syncing…" at bounding box center [152, 235] width 65 height 12
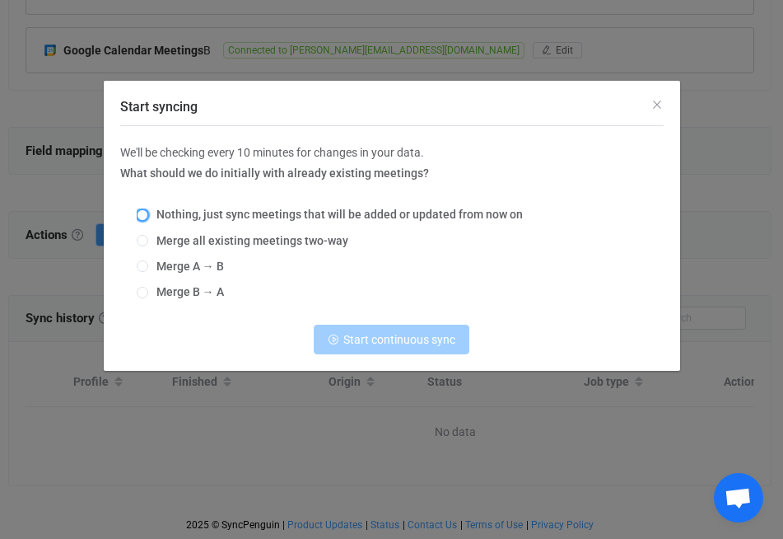
click at [147, 216] on span "Start syncing" at bounding box center [143, 215] width 12 height 12
click at [147, 216] on input "Nothing, just sync meetings that will be added or updated from now on" at bounding box center [143, 215] width 12 height 13
radio input "true"
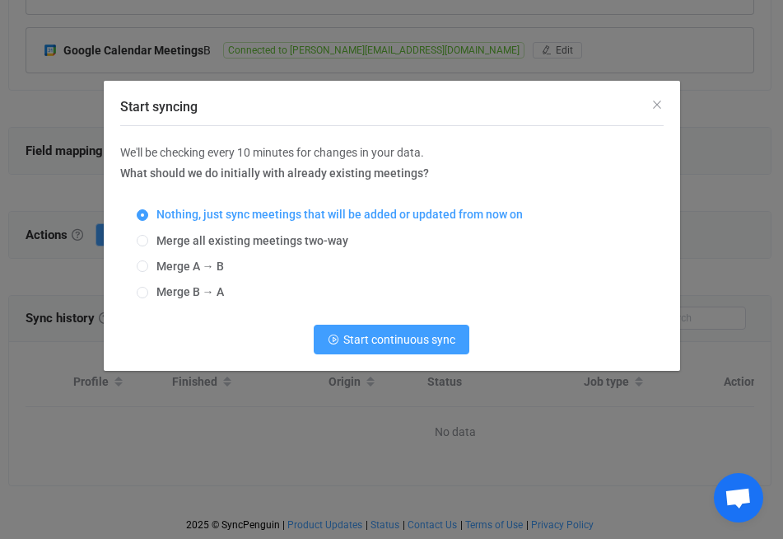
click at [147, 228] on div "Nothing, just sync meetings that will be added or updated from now on Merge all…" at bounding box center [392, 253] width 544 height 115
click at [146, 245] on span "Start syncing" at bounding box center [143, 241] width 12 height 13
click at [146, 245] on input "Merge all existing meetings two-way" at bounding box center [143, 241] width 12 height 13
radio input "true"
radio input "false"
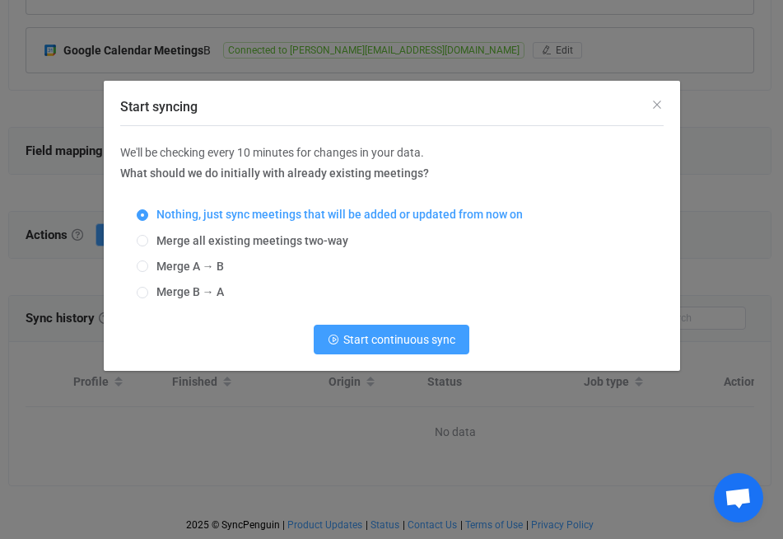
radio input "true"
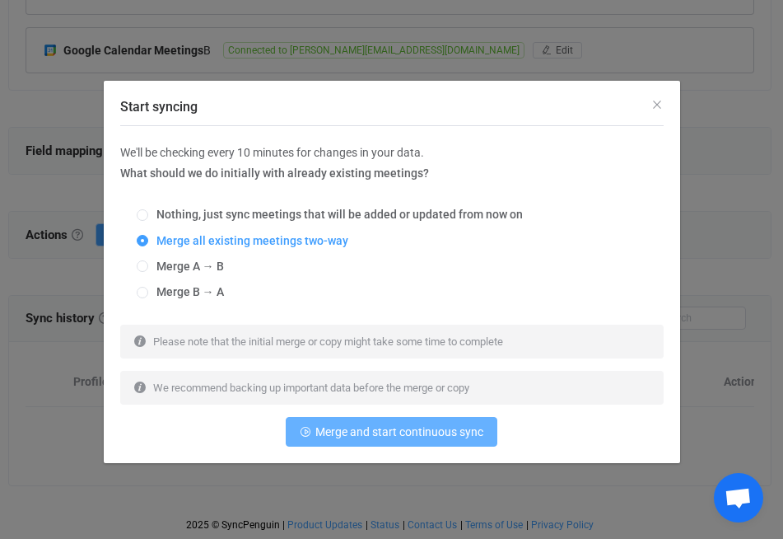
click at [420, 441] on button "Merge and start continuous sync" at bounding box center [392, 432] width 212 height 30
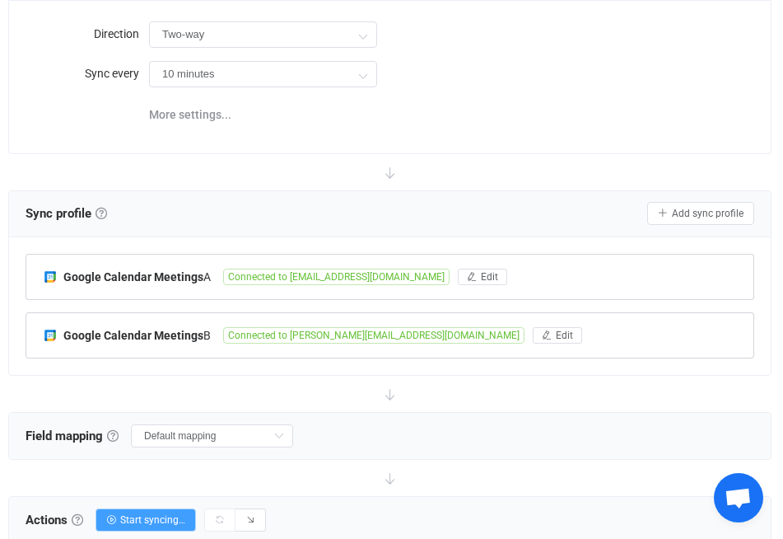
scroll to position [297, 0]
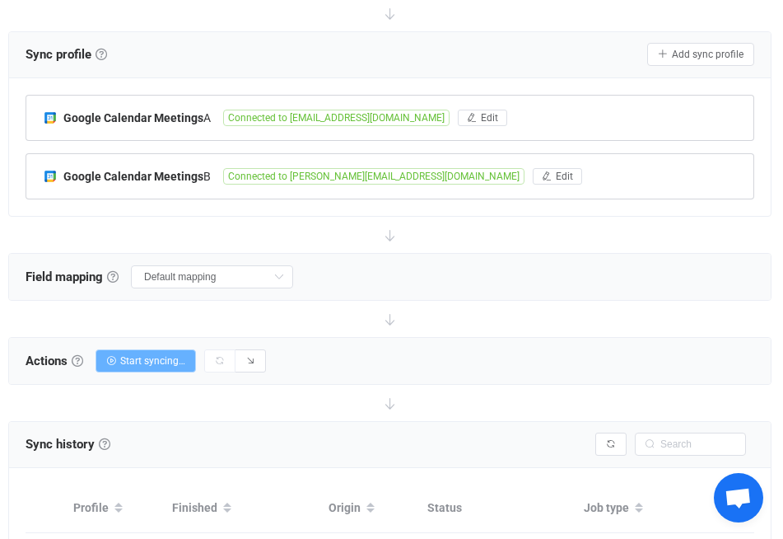
click at [166, 356] on span "Start syncing…" at bounding box center [152, 361] width 65 height 12
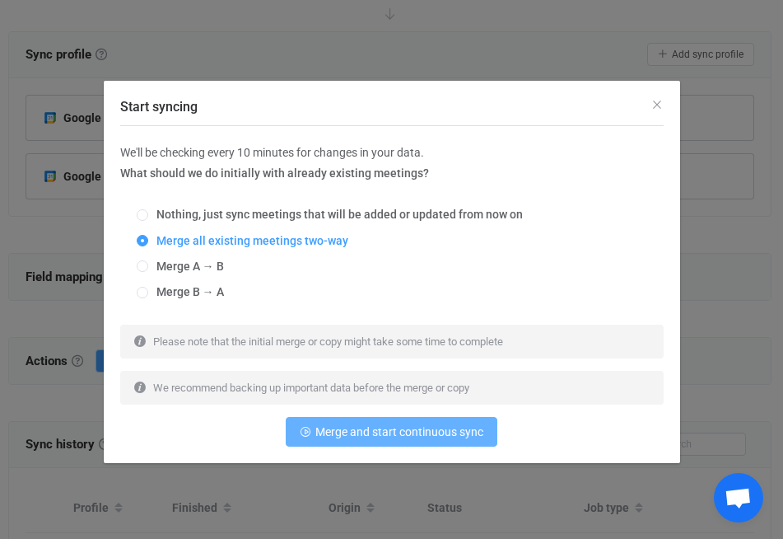
click at [349, 436] on span "Merge and start continuous sync" at bounding box center [399, 431] width 168 height 13
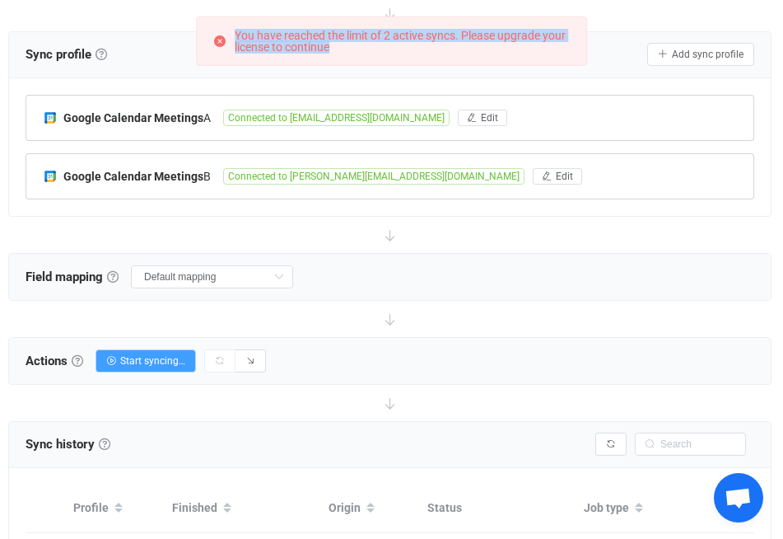
drag, startPoint x: 335, startPoint y: 49, endPoint x: 230, endPoint y: 21, distance: 108.9
click at [230, 21] on div "You have reached the limit of 2 active syncs. Please upgrade your license to co…" at bounding box center [392, 40] width 392 height 49
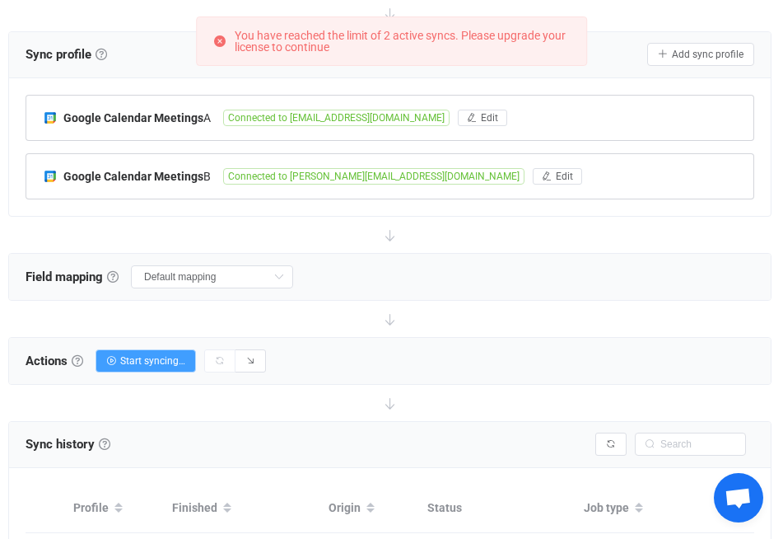
click at [565, 245] on div at bounding box center [390, 235] width 764 height 36
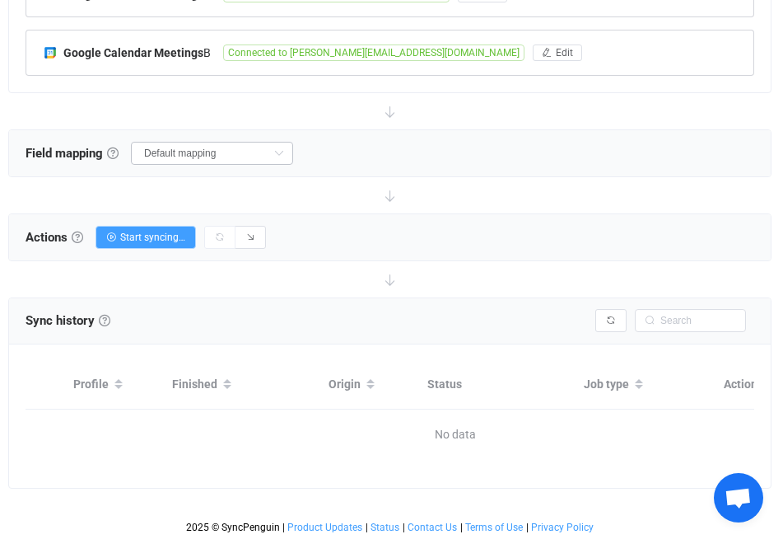
scroll to position [435, 0]
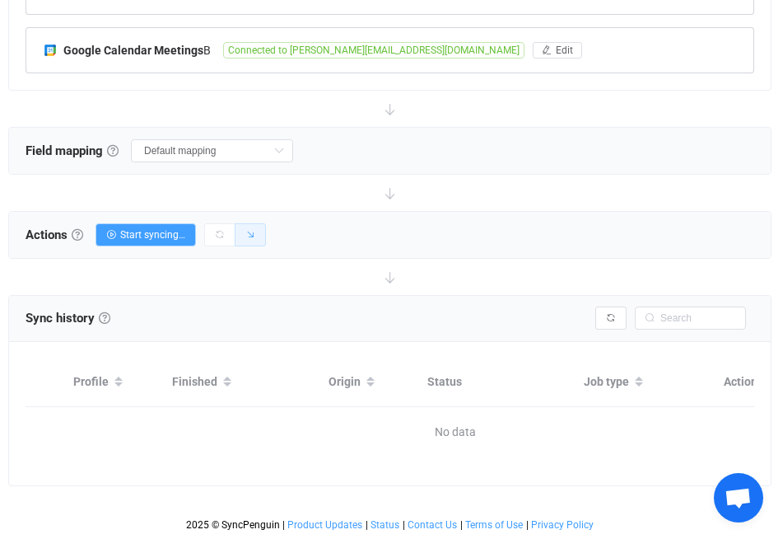
click at [257, 227] on button "button" at bounding box center [250, 234] width 31 height 23
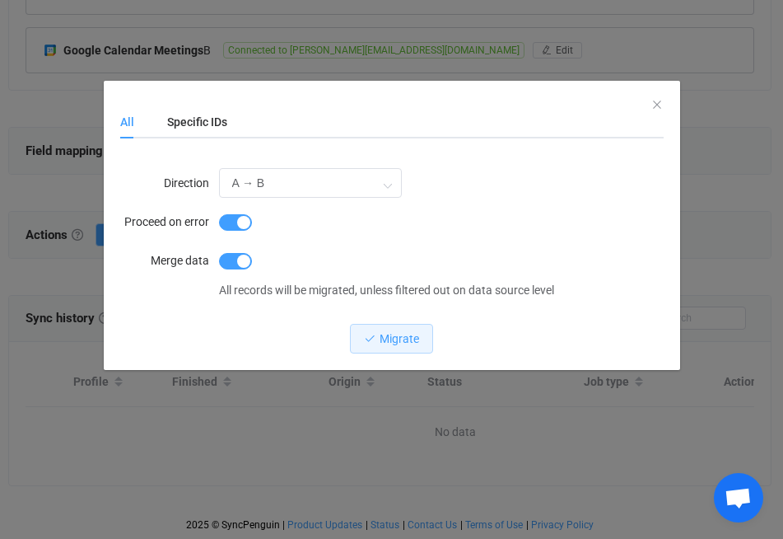
click at [656, 110] on div "All Specific IDs" at bounding box center [392, 121] width 544 height 33
click at [653, 109] on div "All Specific IDs" at bounding box center [392, 121] width 544 height 33
click at [654, 106] on div "All Specific IDs" at bounding box center [392, 121] width 544 height 33
click at [654, 101] on icon "Close" at bounding box center [657, 104] width 13 height 13
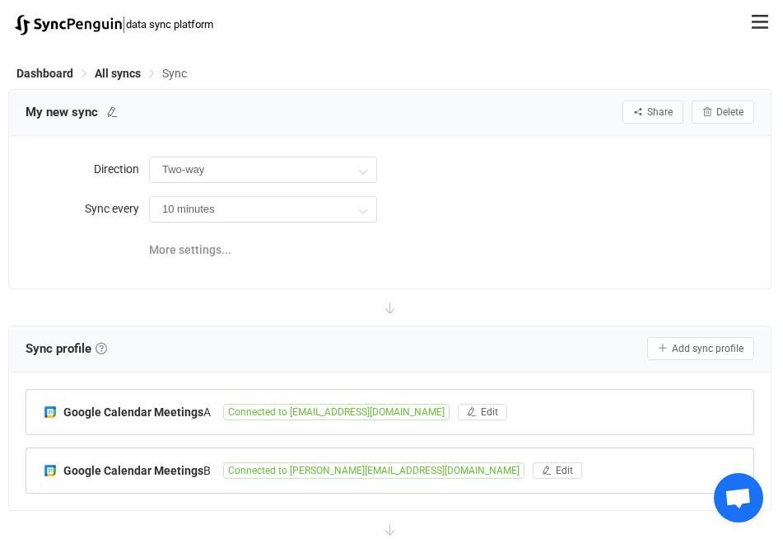
scroll to position [0, 0]
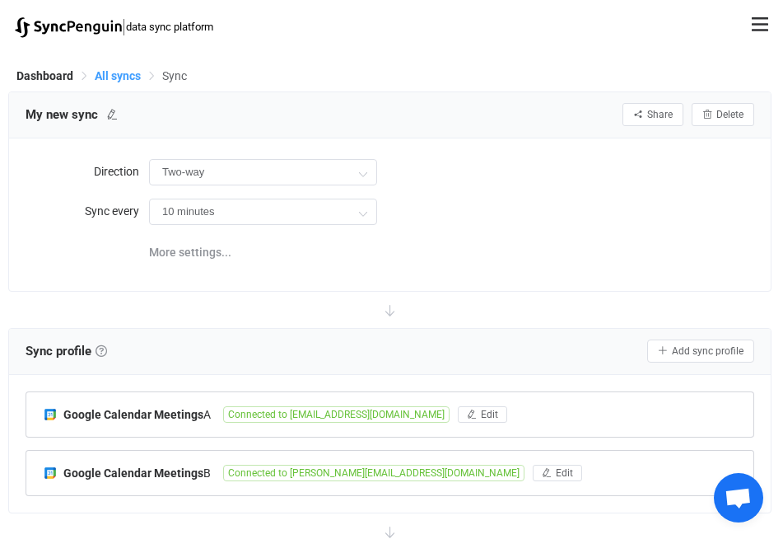
click at [97, 72] on span "All syncs" at bounding box center [118, 75] width 46 height 13
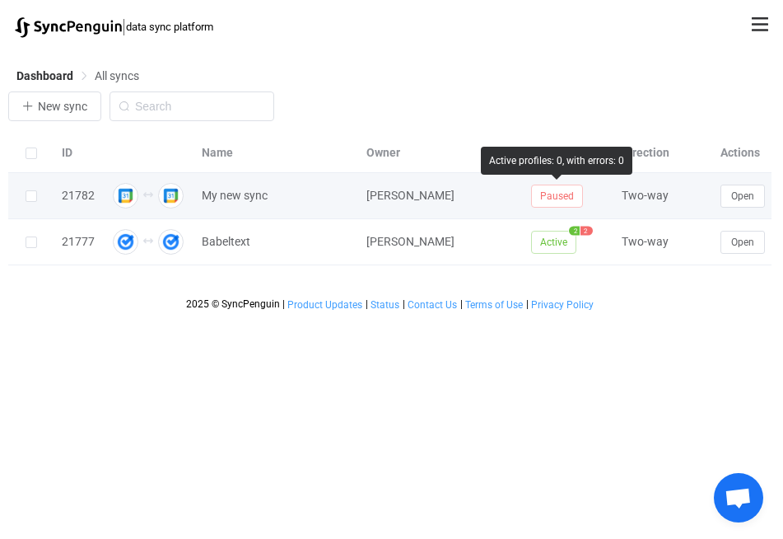
click at [550, 195] on span "Paused" at bounding box center [557, 196] width 52 height 23
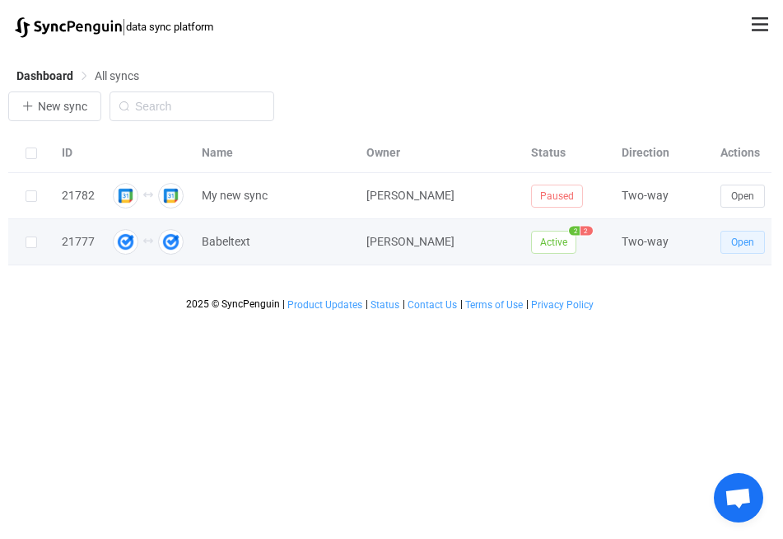
click at [743, 248] on button "Open" at bounding box center [743, 242] width 44 height 23
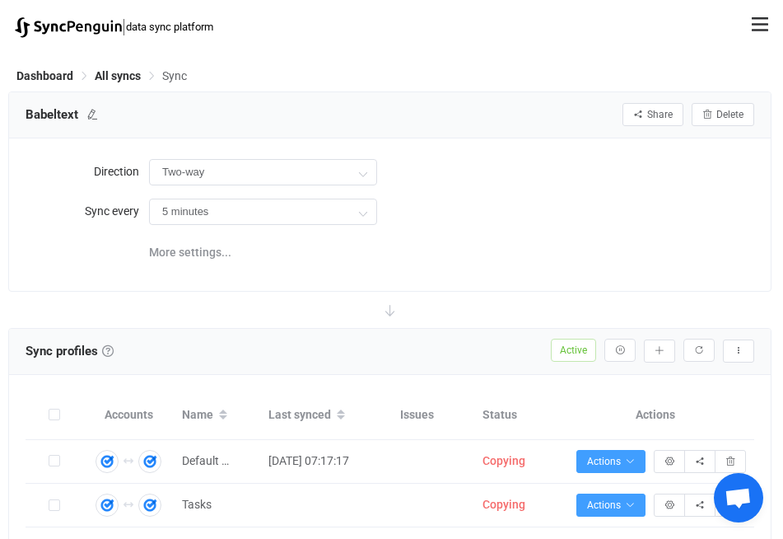
type input "10 minutes"
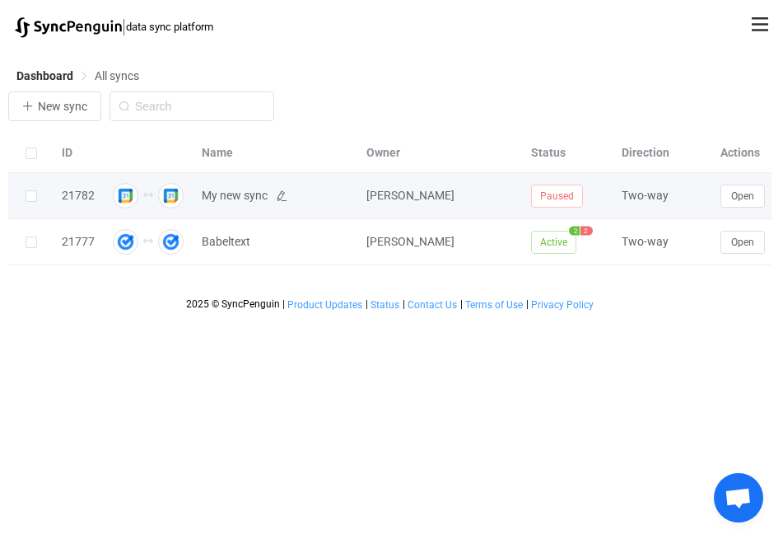
click at [245, 193] on span "My new sync" at bounding box center [235, 195] width 66 height 19
click at [742, 200] on span "Open" at bounding box center [742, 196] width 23 height 12
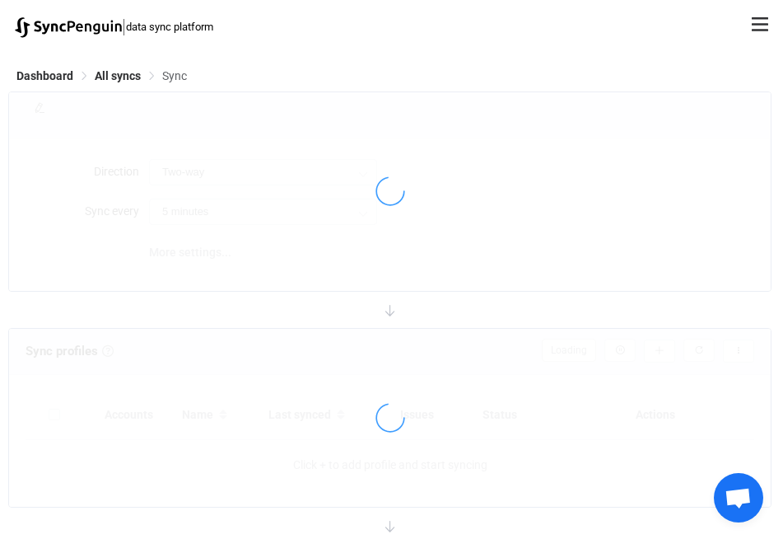
type input "10 minutes"
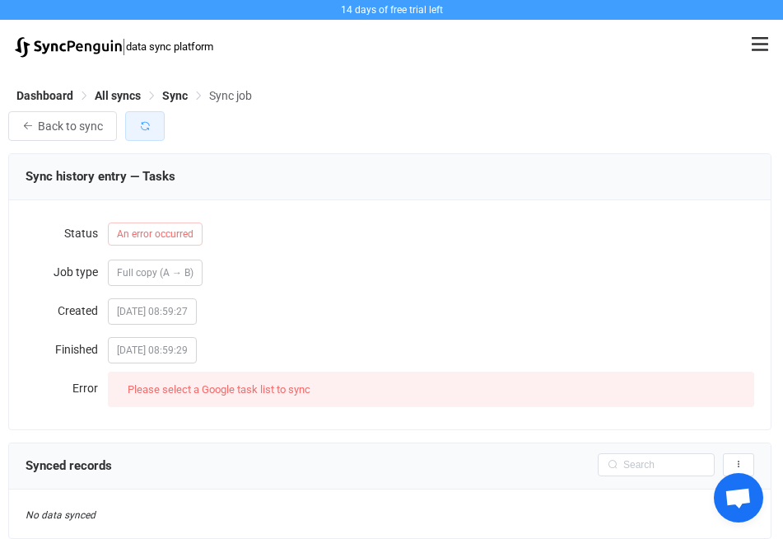
click at [147, 117] on button "button" at bounding box center [145, 126] width 40 height 30
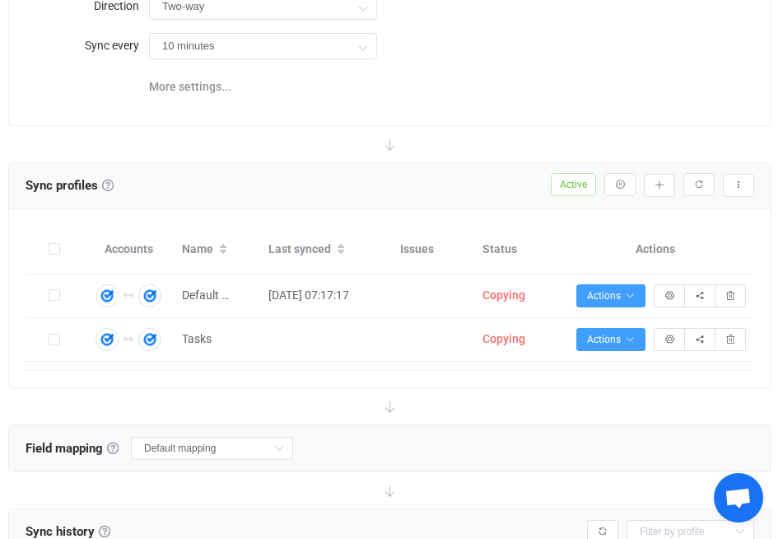
scroll to position [198, 0]
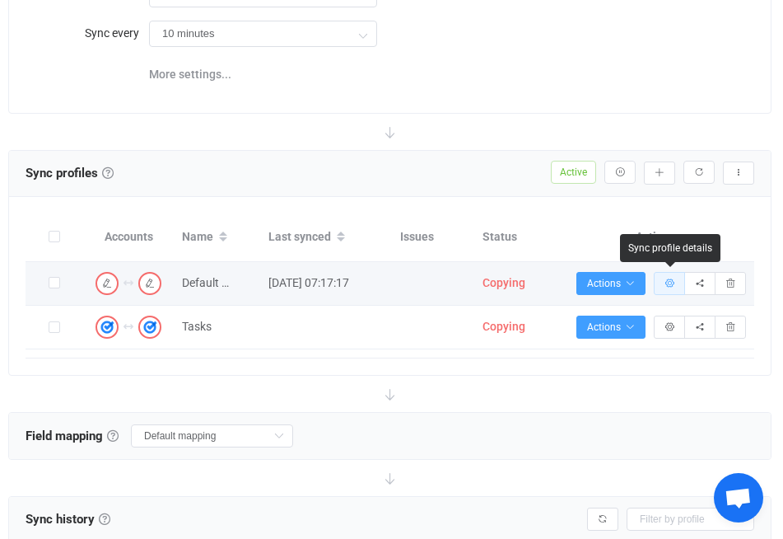
click at [670, 286] on icon "button" at bounding box center [670, 283] width 10 height 10
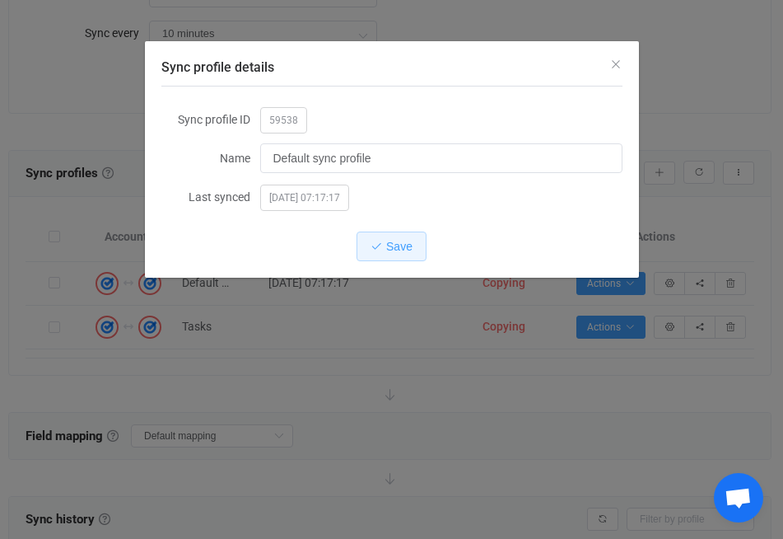
click at [553, 337] on div "Sync profile details Sync profile ID 59538 Name Default sync profile Last synce…" at bounding box center [391, 269] width 783 height 539
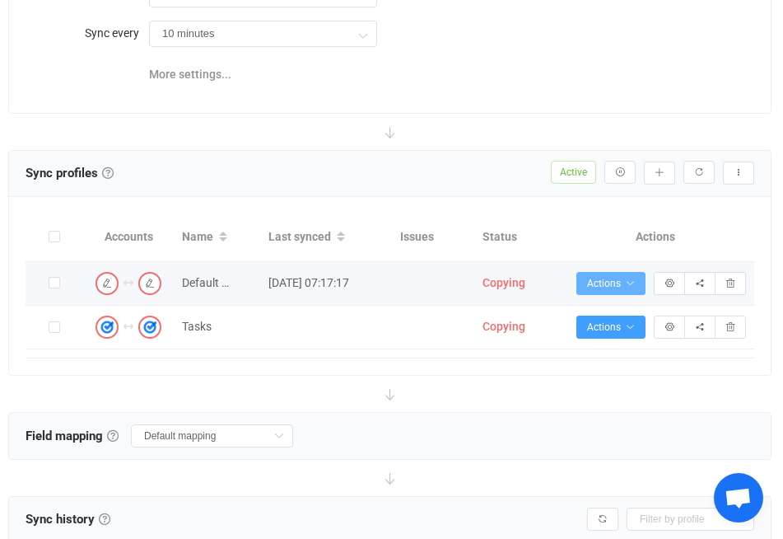
click at [598, 278] on span "Actions" at bounding box center [611, 284] width 48 height 12
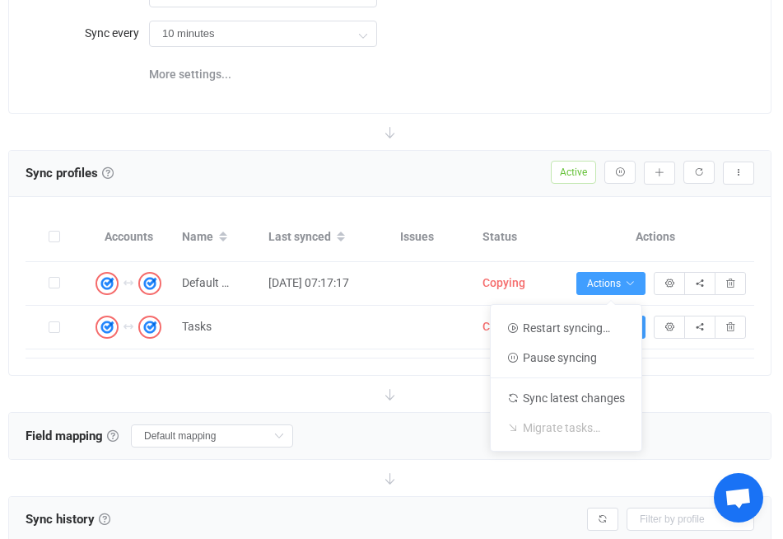
click at [362, 362] on div "Accounts Name Last synced Issues Status Actions Connection results Connection r…" at bounding box center [390, 286] width 762 height 178
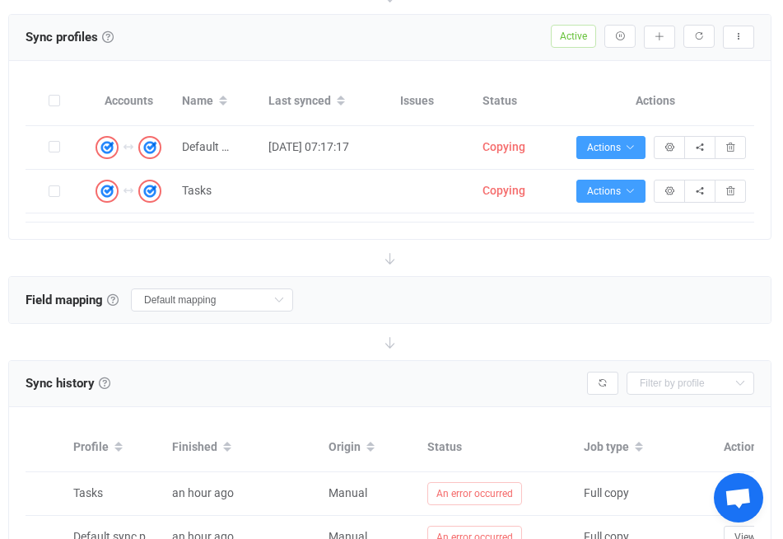
scroll to position [325, 0]
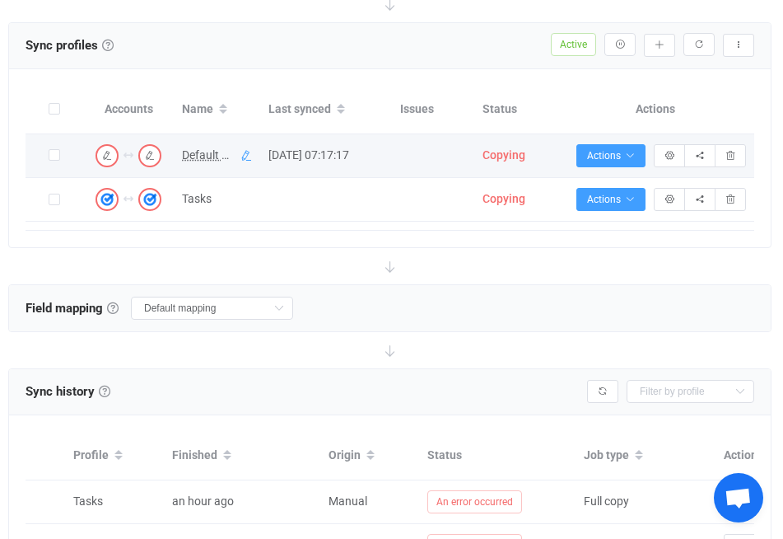
click at [244, 155] on icon at bounding box center [247, 156] width 12 height 12
click at [194, 158] on input "Default sync profile" at bounding box center [195, 156] width 43 height 25
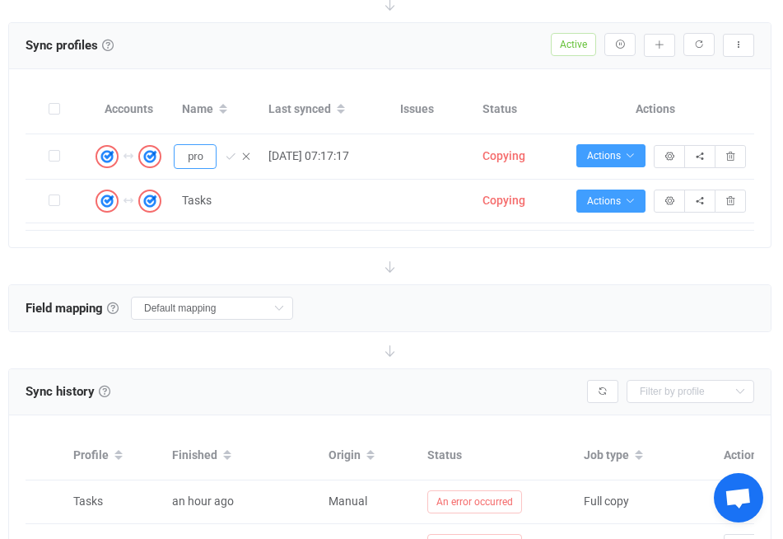
scroll to position [0, 74]
click at [559, 273] on div at bounding box center [390, 266] width 764 height 36
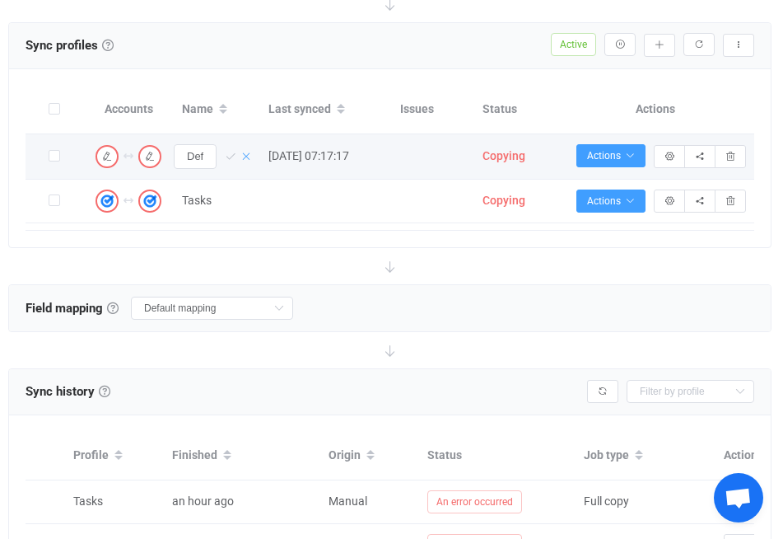
click at [250, 157] on icon at bounding box center [247, 157] width 12 height 12
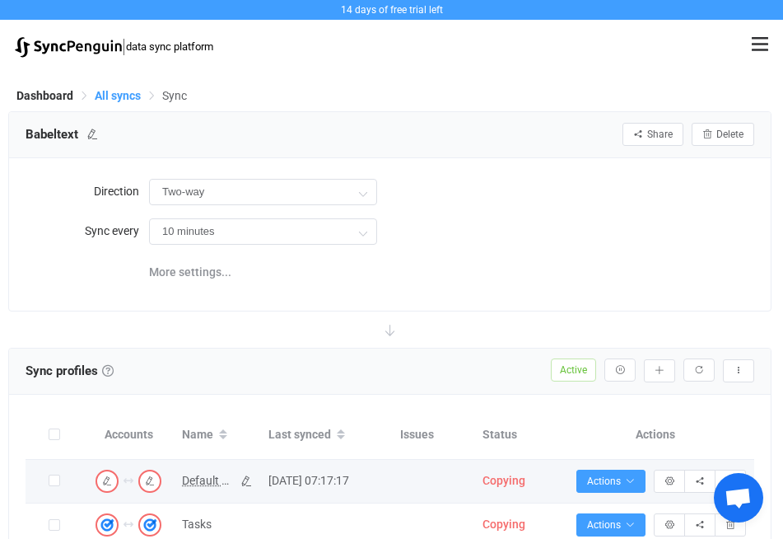
click at [105, 96] on span "All syncs" at bounding box center [118, 95] width 46 height 13
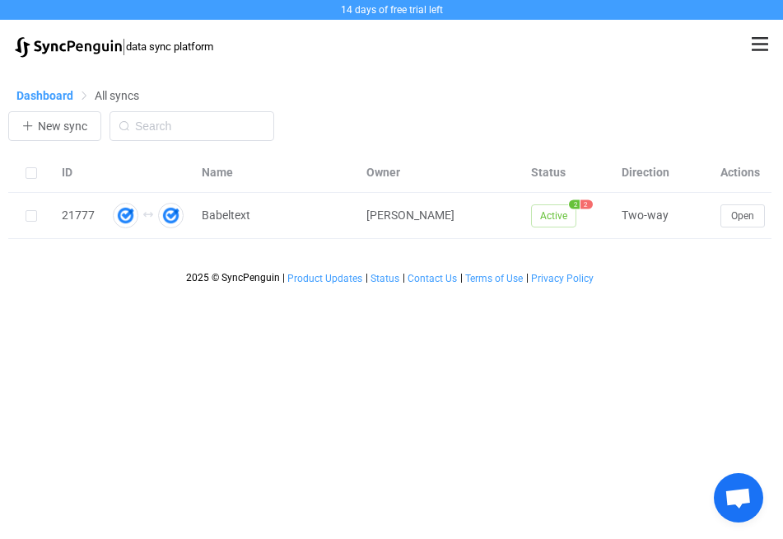
click at [25, 99] on span "Dashboard" at bounding box center [44, 95] width 57 height 13
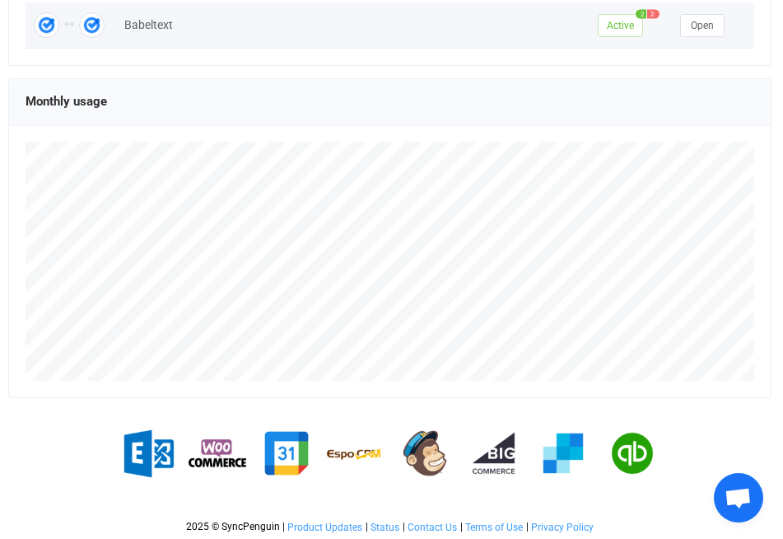
scroll to position [346, 0]
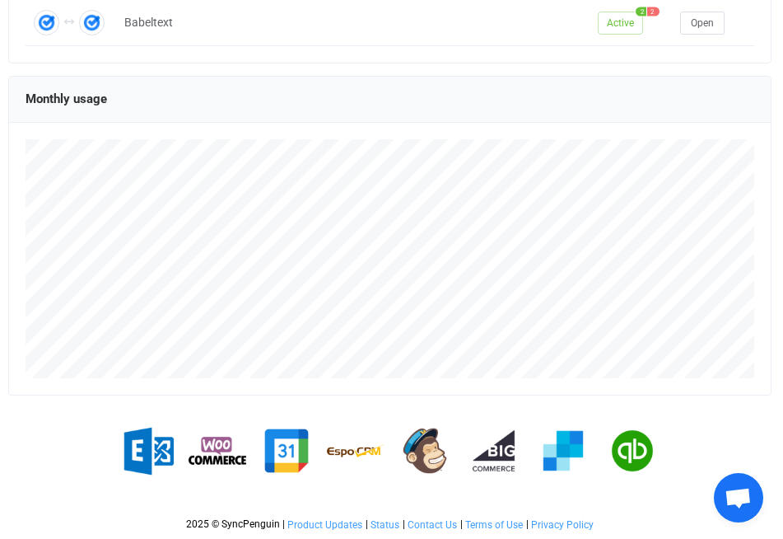
click at [736, 498] on span "Open chat" at bounding box center [738, 499] width 27 height 23
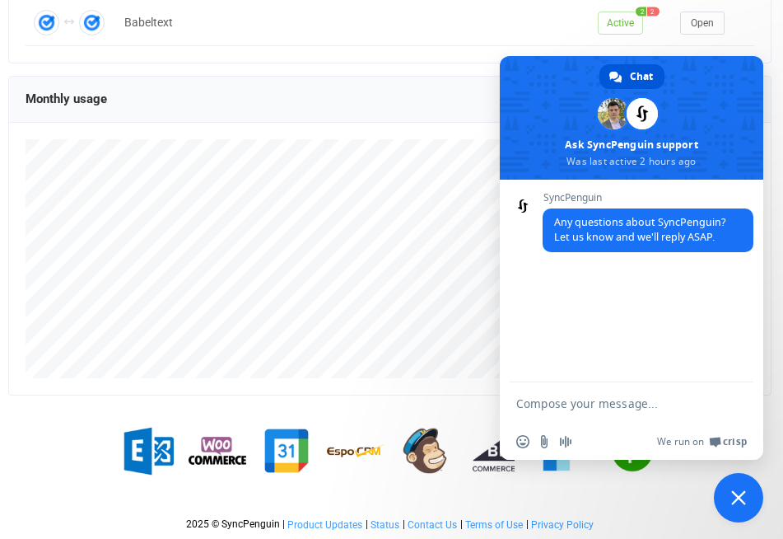
click at [739, 493] on span "Close chat" at bounding box center [738, 497] width 15 height 15
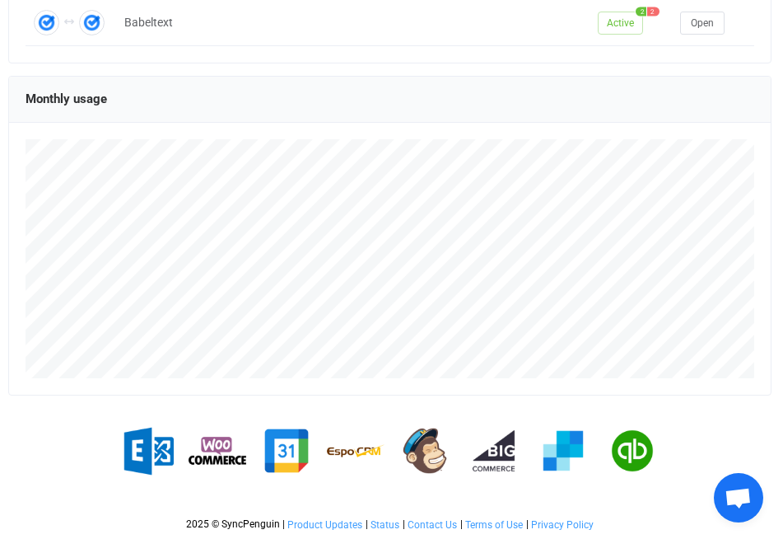
click at [739, 493] on span "Open chat" at bounding box center [738, 499] width 27 height 23
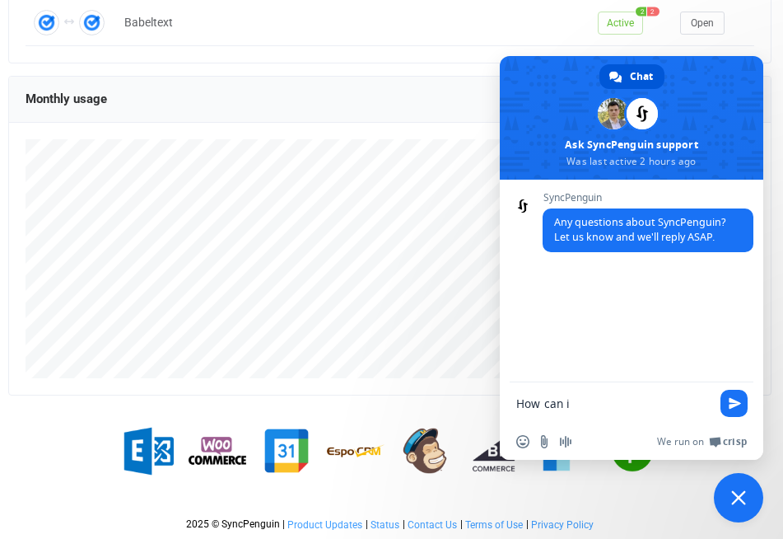
paste textarea "ync contacts / Tasks / Calendars"
type textarea "How can i sync contacts / Tasks / Calendars"
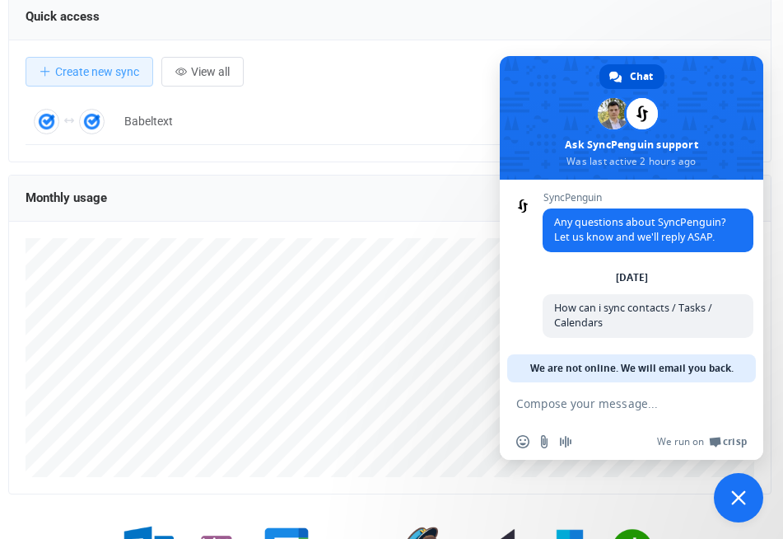
scroll to position [2, 0]
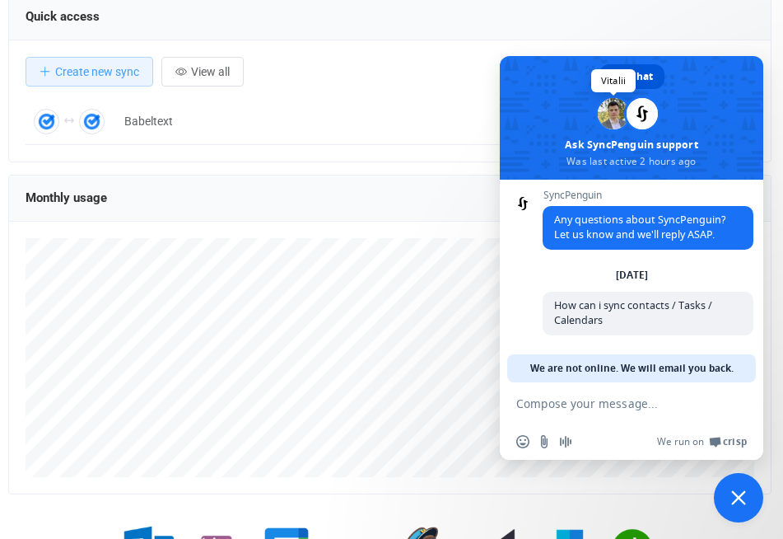
click at [614, 113] on span at bounding box center [613, 113] width 31 height 31
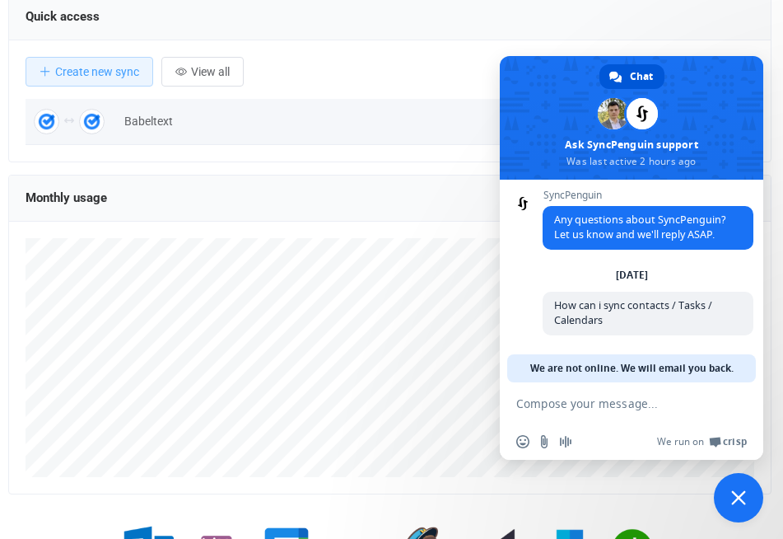
click at [471, 110] on td "Babeltext" at bounding box center [353, 122] width 474 height 46
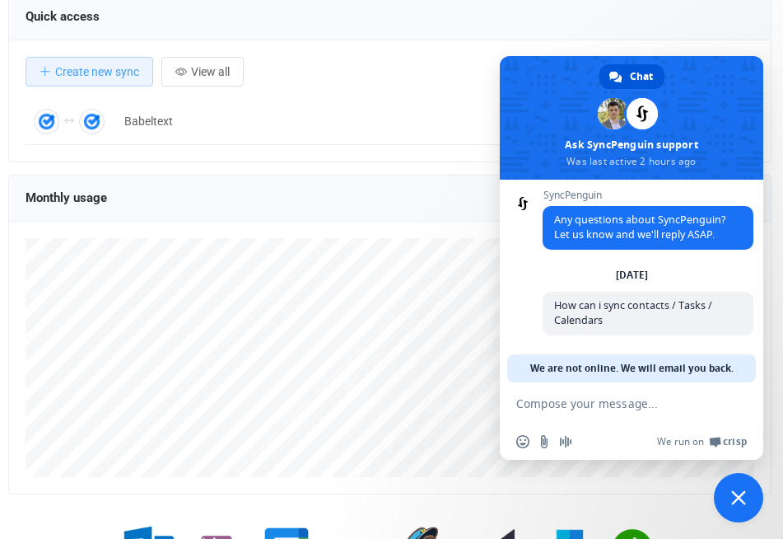
click at [743, 484] on span "Close chat" at bounding box center [738, 497] width 49 height 49
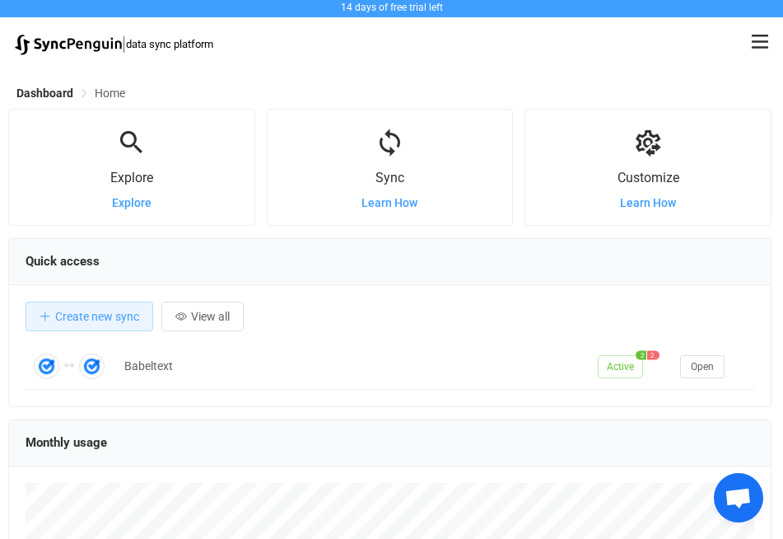
scroll to position [0, 0]
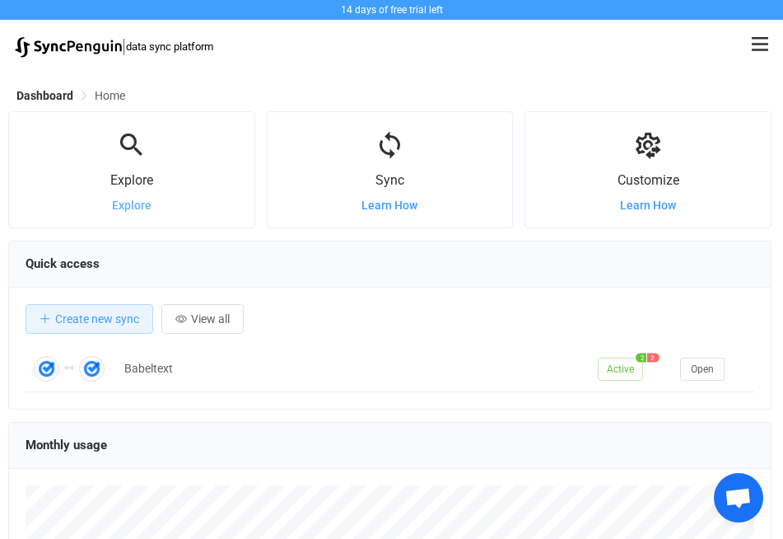
click at [144, 202] on span "Explore" at bounding box center [132, 205] width 40 height 13
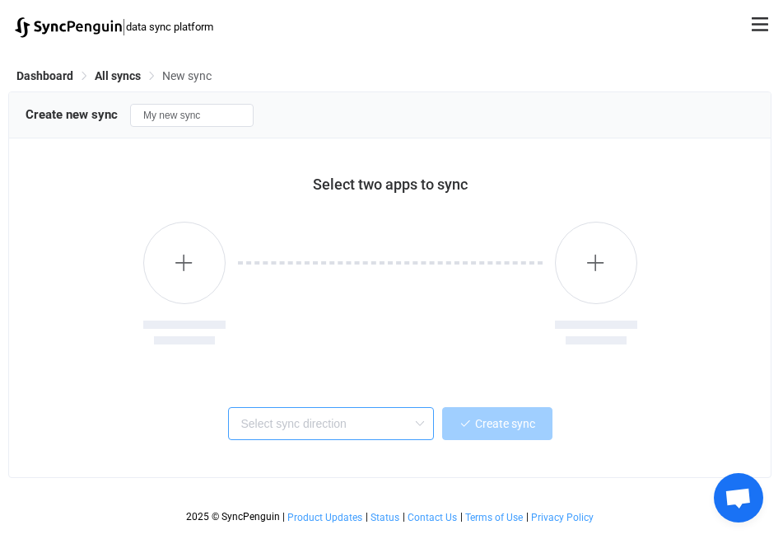
click at [390, 415] on input "text" at bounding box center [331, 423] width 206 height 33
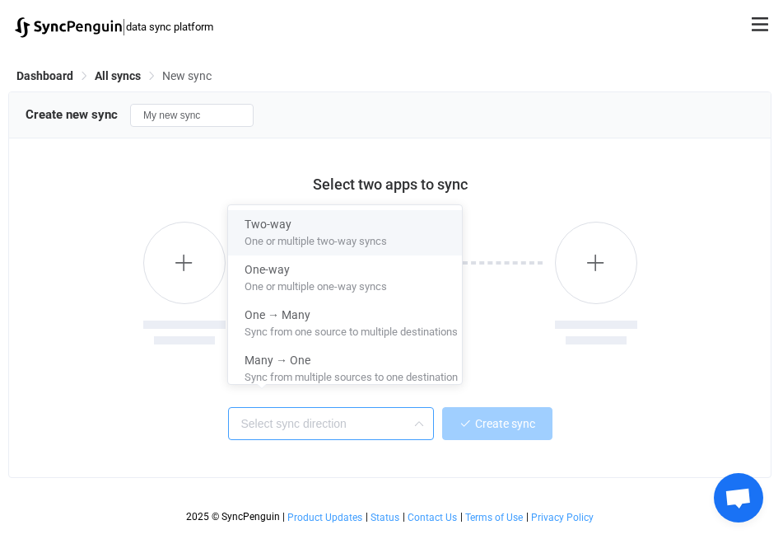
click at [99, 21] on img at bounding box center [68, 27] width 107 height 21
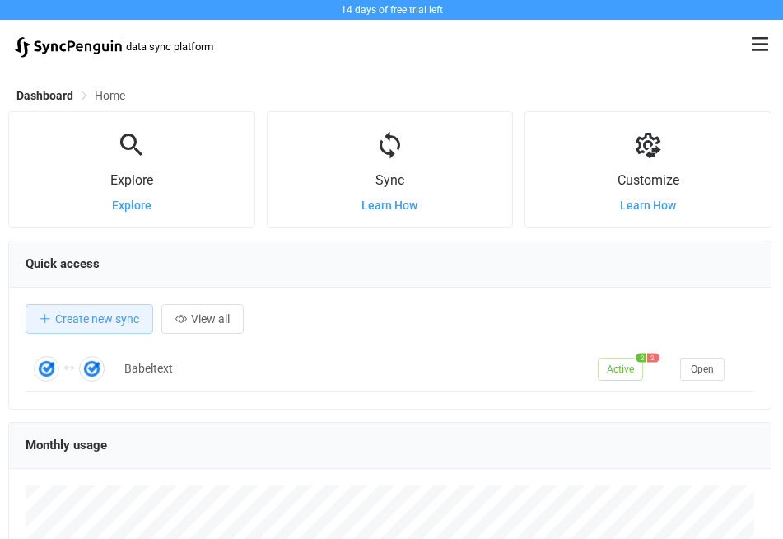
scroll to position [320, 764]
